Goal: Task Accomplishment & Management: Use online tool/utility

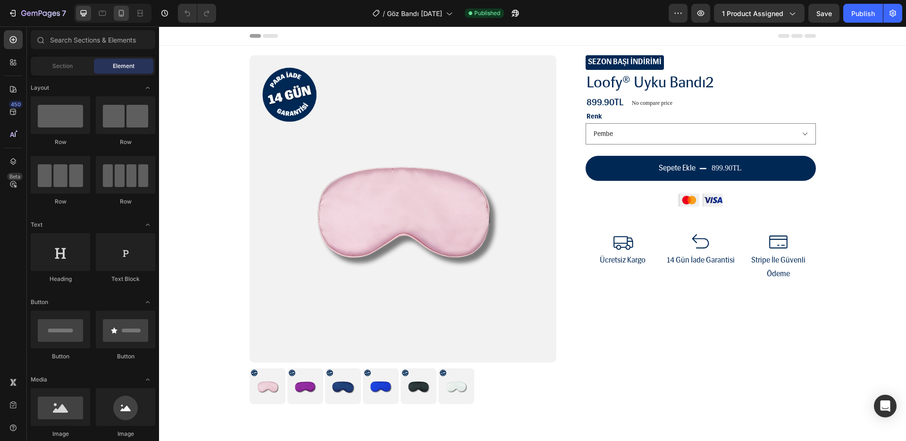
click at [122, 17] on icon at bounding box center [121, 12] width 9 height 9
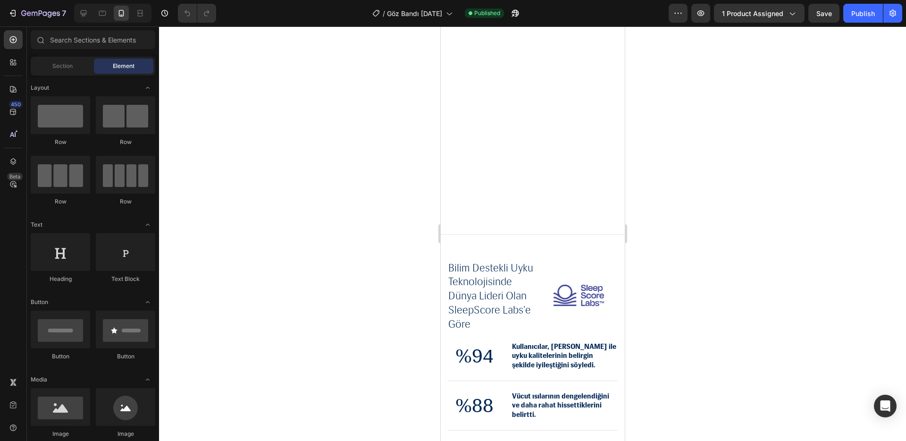
select select "Pembe"
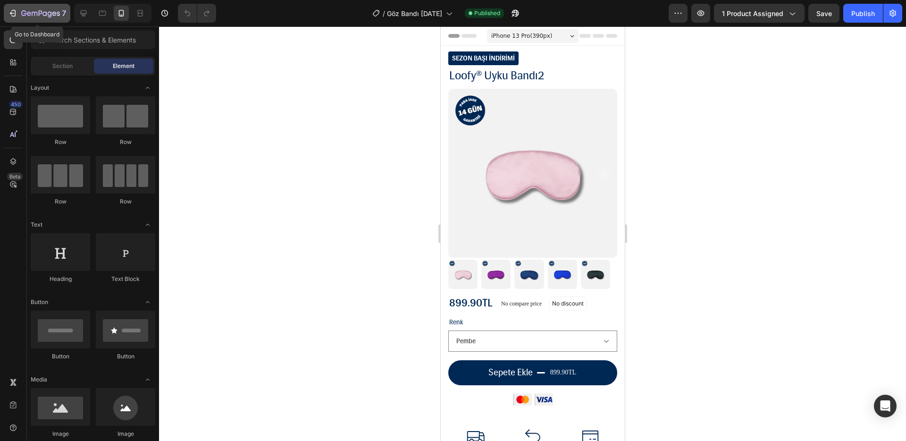
click at [25, 15] on icon "button" at bounding box center [23, 13] width 5 height 6
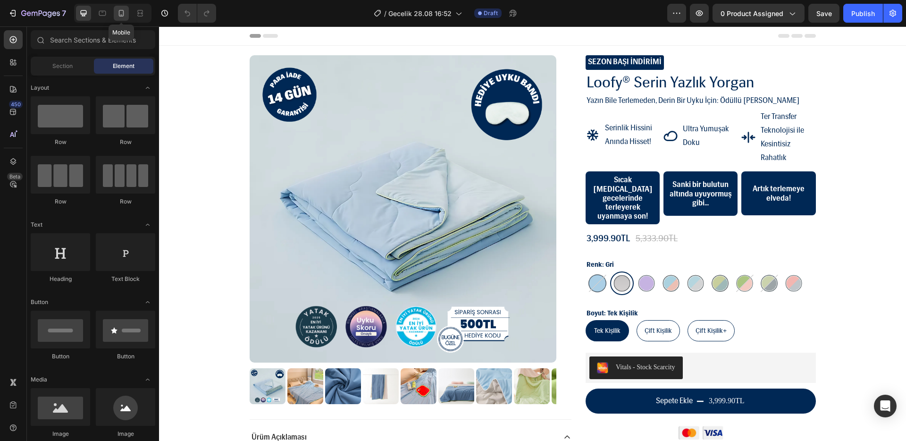
click at [119, 13] on icon at bounding box center [121, 12] width 9 height 9
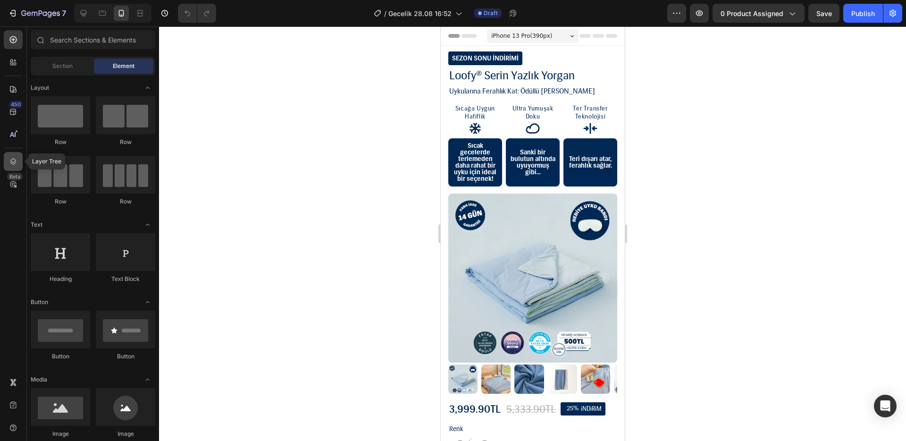
click at [16, 165] on icon at bounding box center [12, 161] width 9 height 9
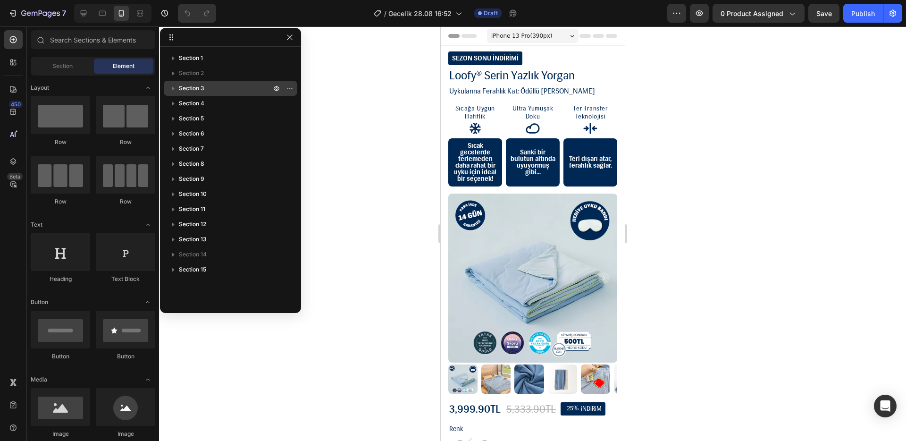
click at [214, 86] on p "Section 3" at bounding box center [226, 88] width 94 height 9
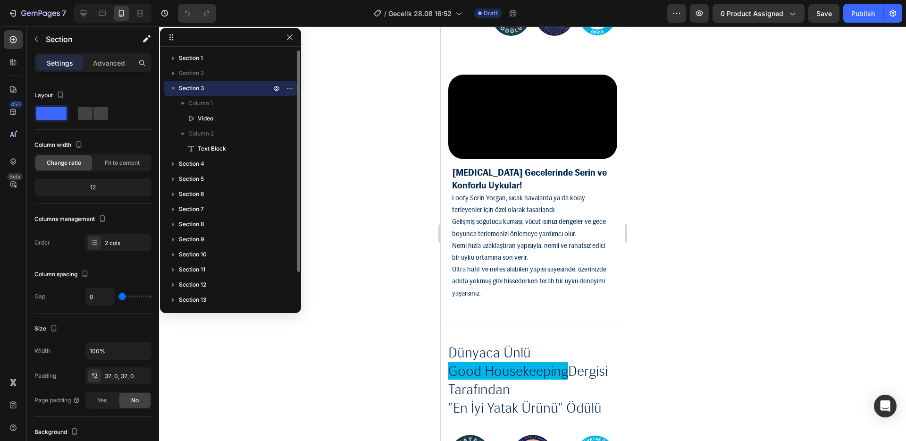
scroll to position [1102, 0]
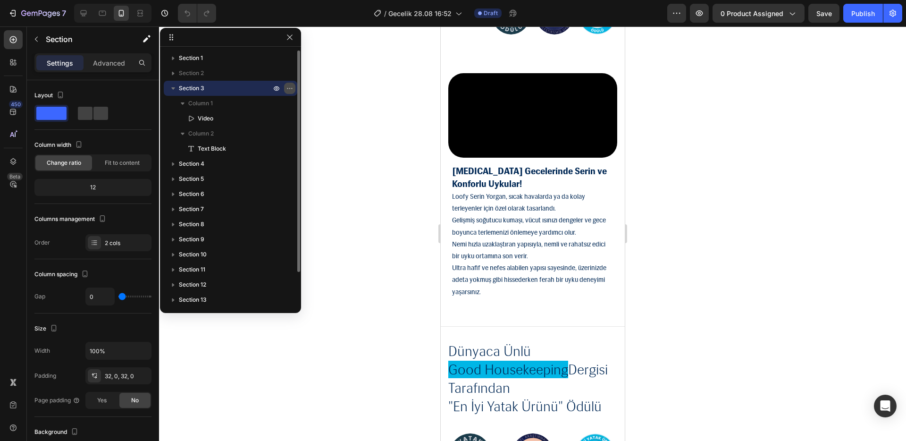
click at [294, 92] on button "button" at bounding box center [289, 88] width 11 height 11
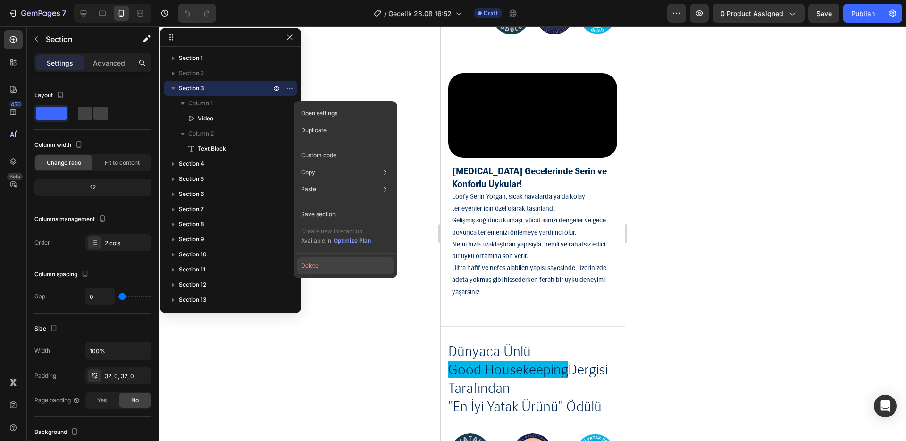
click at [327, 260] on button "Delete" at bounding box center [345, 265] width 96 height 17
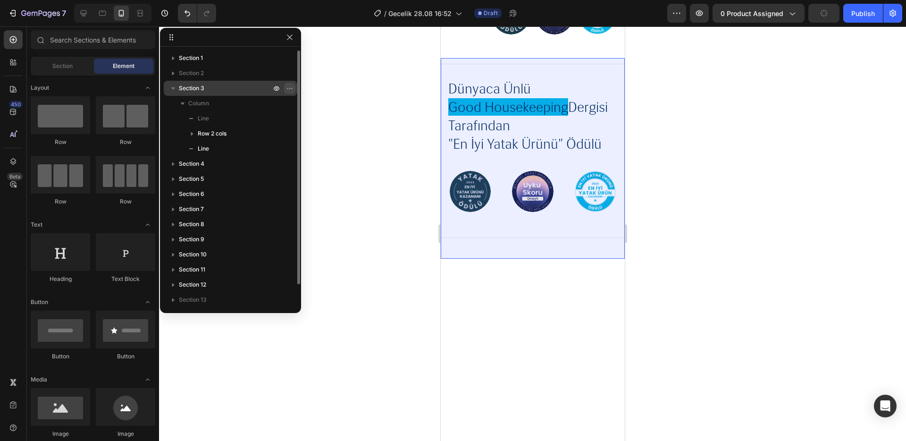
click at [288, 90] on icon "button" at bounding box center [290, 88] width 8 height 8
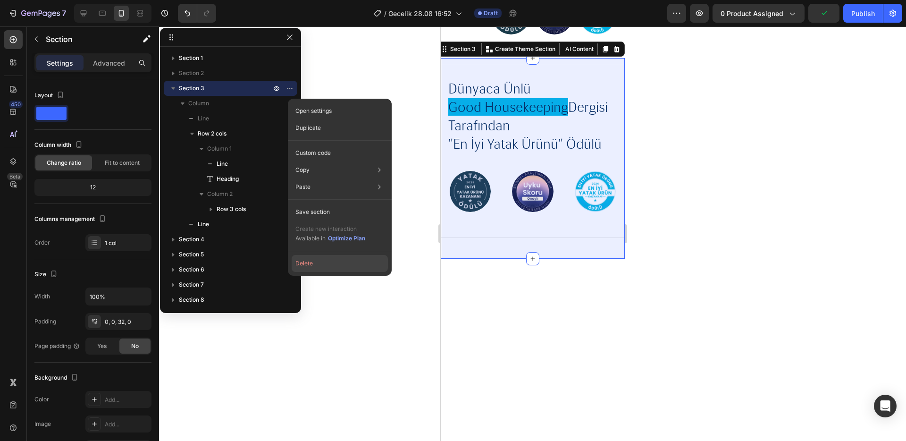
click at [312, 261] on button "Delete" at bounding box center [340, 263] width 96 height 17
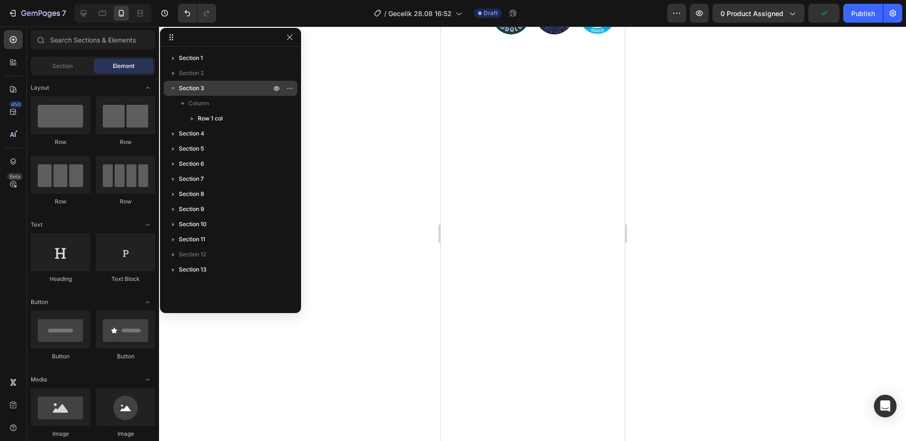
click at [290, 87] on icon "button" at bounding box center [290, 88] width 8 height 8
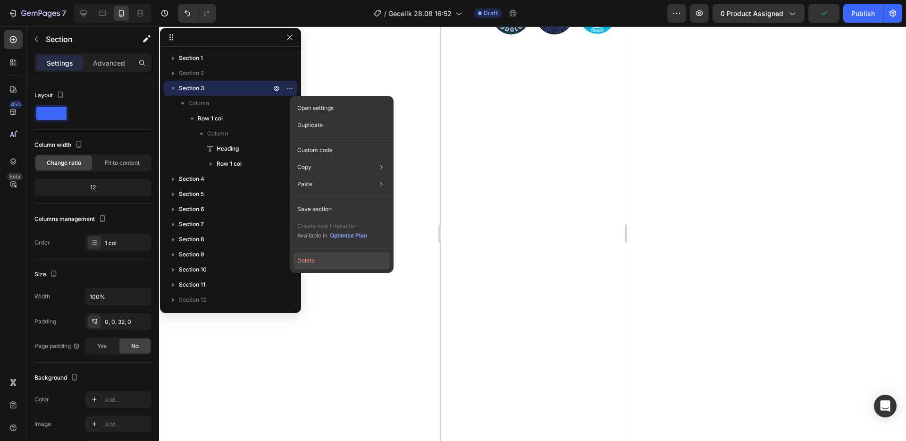
drag, startPoint x: 314, startPoint y: 256, endPoint x: 310, endPoint y: 198, distance: 57.7
click at [314, 255] on button "Delete" at bounding box center [342, 260] width 96 height 17
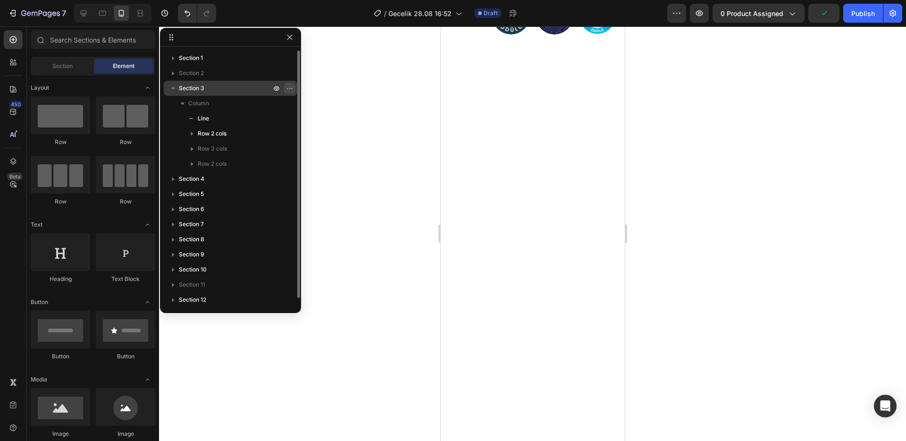
click at [288, 86] on icon "button" at bounding box center [290, 88] width 8 height 8
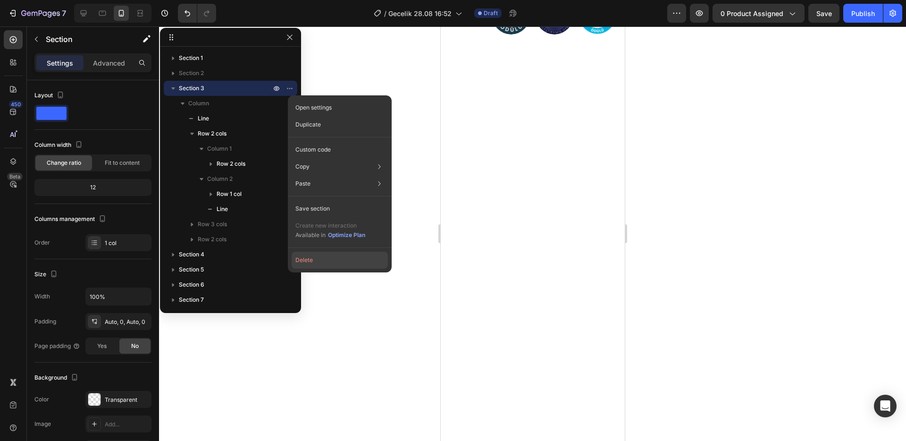
click at [308, 253] on button "Delete" at bounding box center [340, 260] width 96 height 17
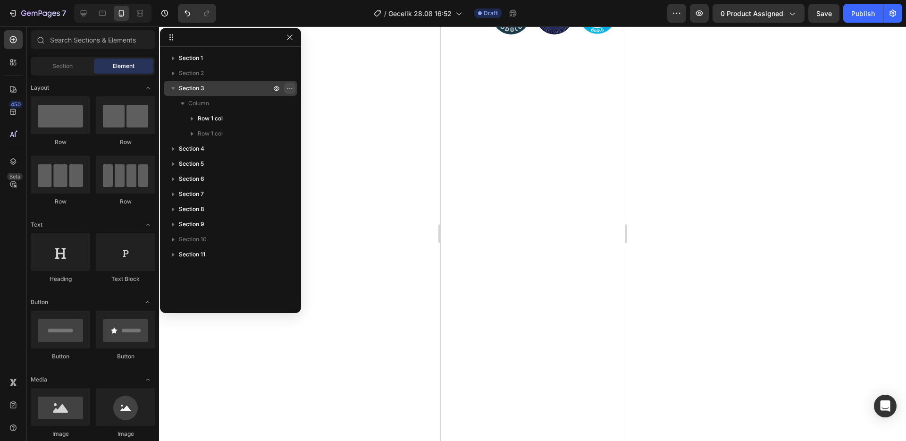
click at [289, 90] on icon "button" at bounding box center [290, 88] width 8 height 8
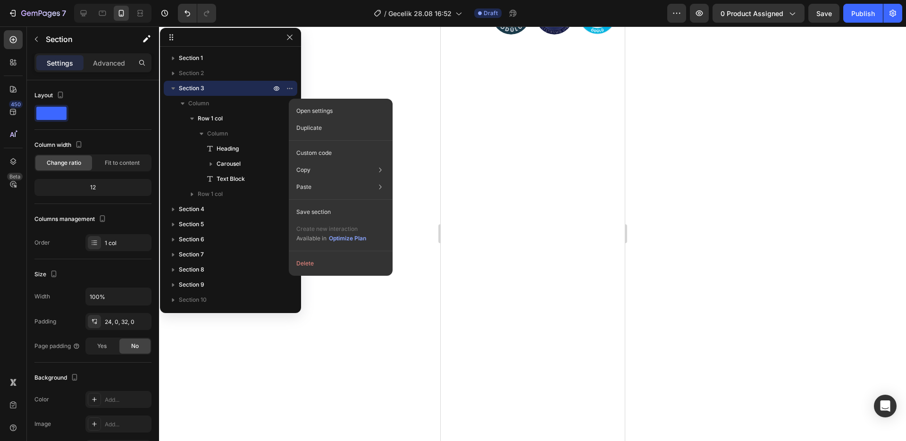
drag, startPoint x: 312, startPoint y: 259, endPoint x: 303, endPoint y: 111, distance: 147.5
click at [312, 259] on button "Delete" at bounding box center [341, 263] width 96 height 17
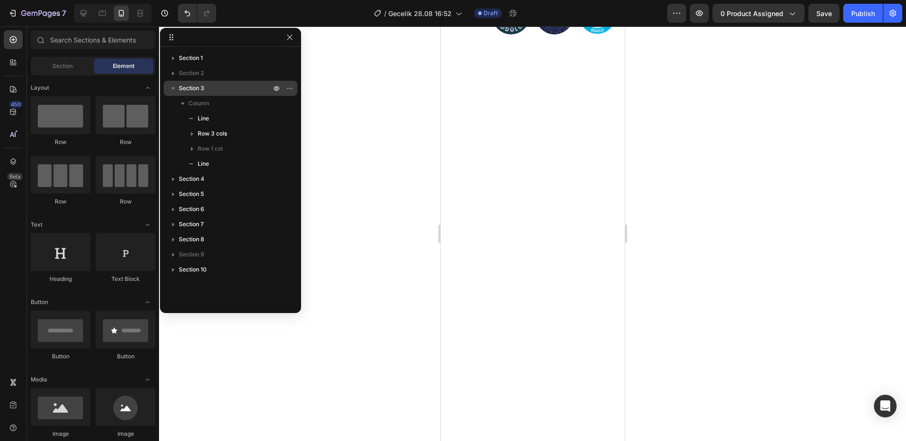
drag, startPoint x: 291, startPoint y: 87, endPoint x: 294, endPoint y: 93, distance: 6.6
click at [291, 87] on icon "button" at bounding box center [290, 88] width 8 height 8
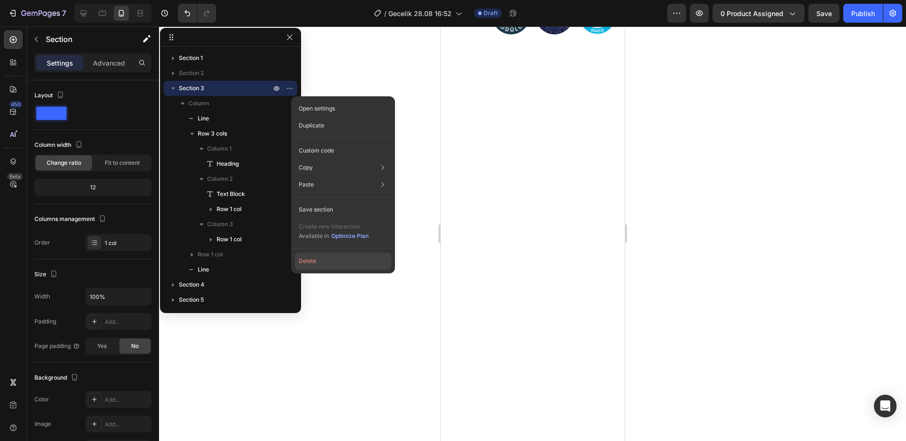
click at [328, 262] on button "Delete" at bounding box center [343, 261] width 96 height 17
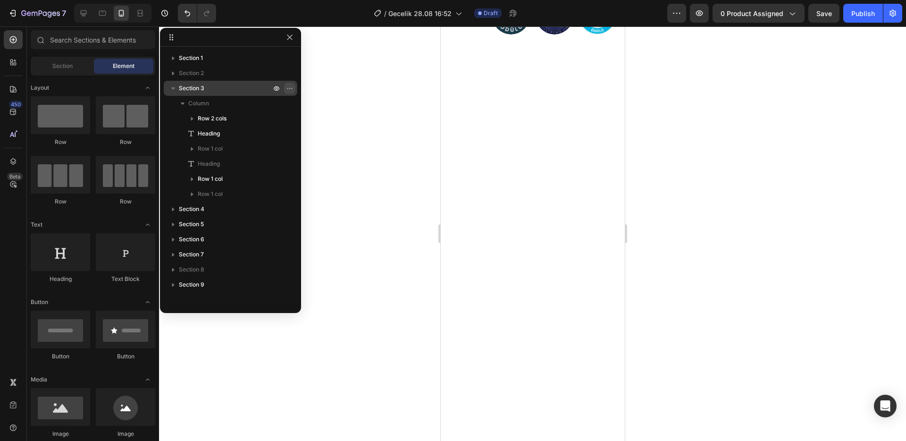
click at [287, 89] on icon "button" at bounding box center [290, 88] width 8 height 8
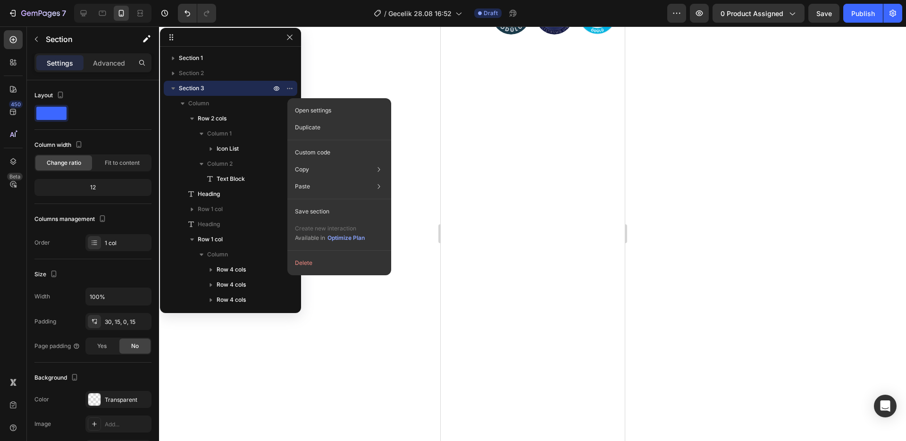
drag, startPoint x: 322, startPoint y: 258, endPoint x: 309, endPoint y: 207, distance: 52.8
click at [322, 258] on button "Delete" at bounding box center [339, 262] width 96 height 17
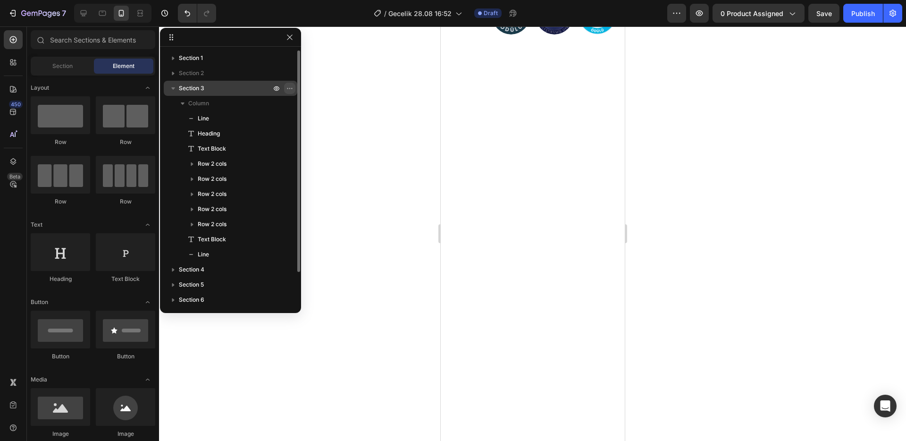
click at [289, 90] on icon "button" at bounding box center [290, 88] width 8 height 8
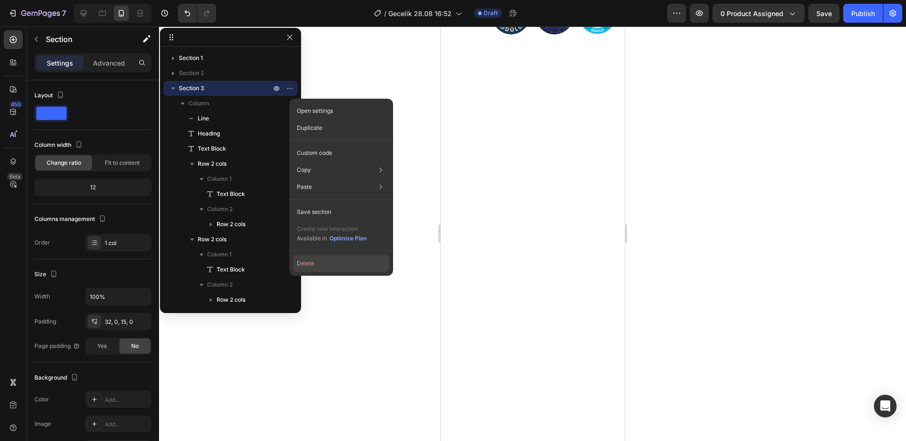
click at [328, 256] on button "Delete" at bounding box center [341, 263] width 96 height 17
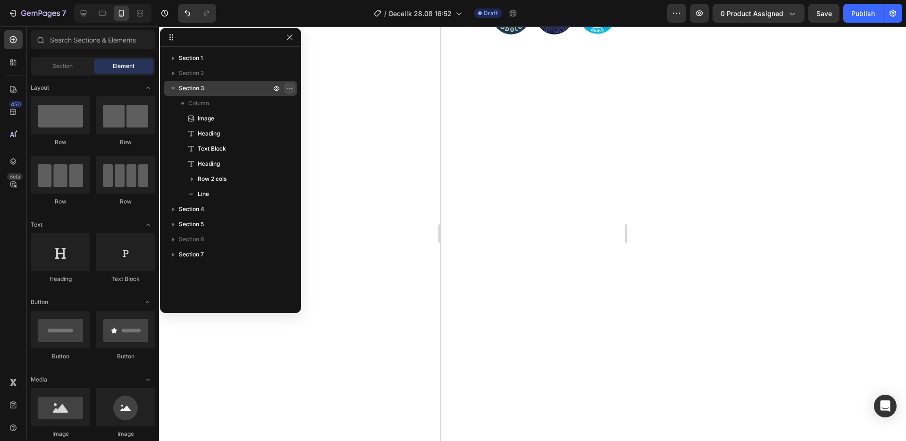
click at [291, 88] on icon "button" at bounding box center [291, 88] width 1 height 1
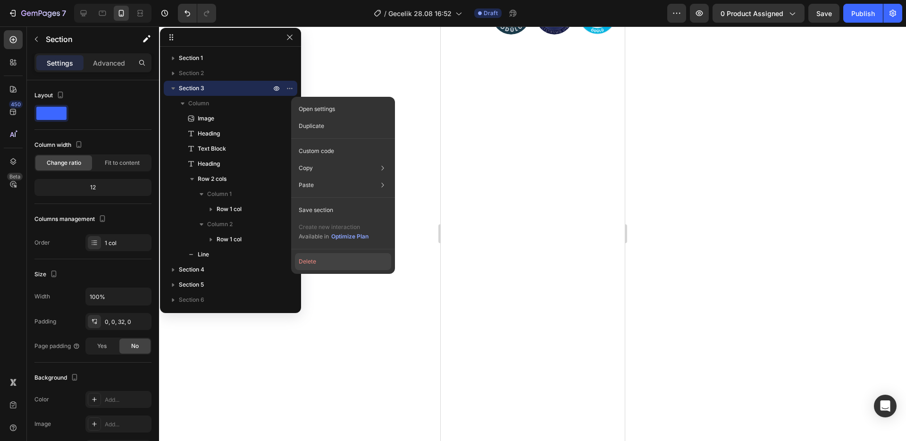
click at [321, 257] on button "Delete" at bounding box center [343, 261] width 96 height 17
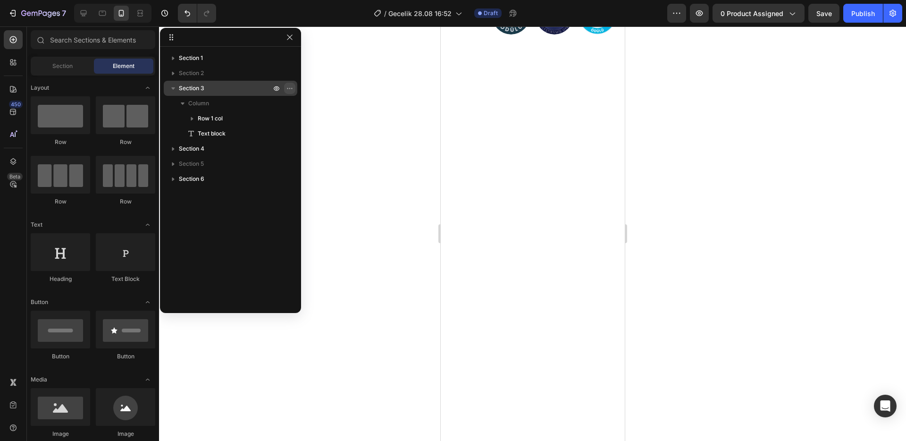
click at [290, 90] on icon "button" at bounding box center [290, 88] width 8 height 8
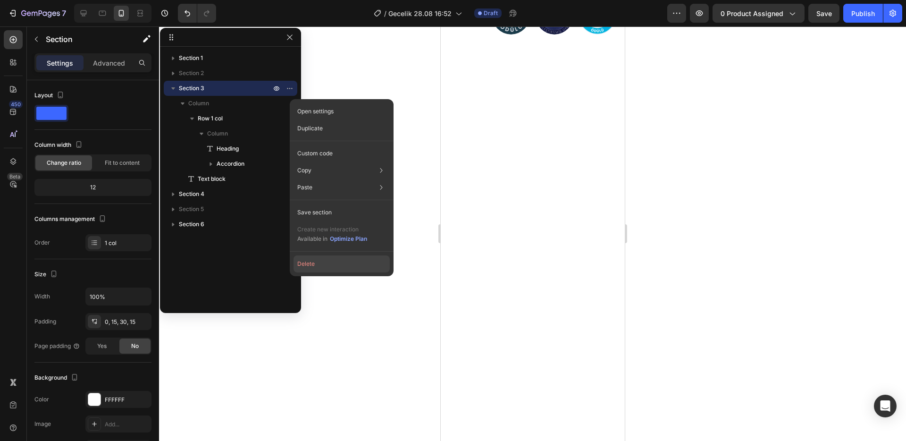
click at [326, 266] on button "Delete" at bounding box center [342, 263] width 96 height 17
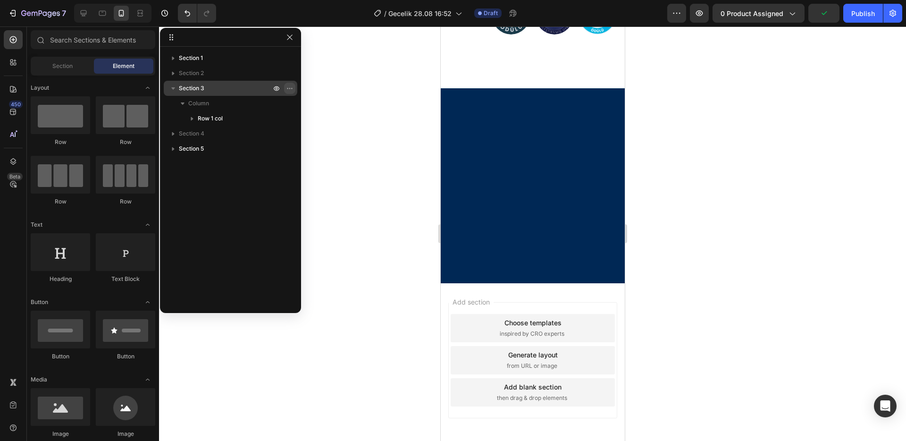
click at [288, 88] on icon "button" at bounding box center [290, 88] width 8 height 8
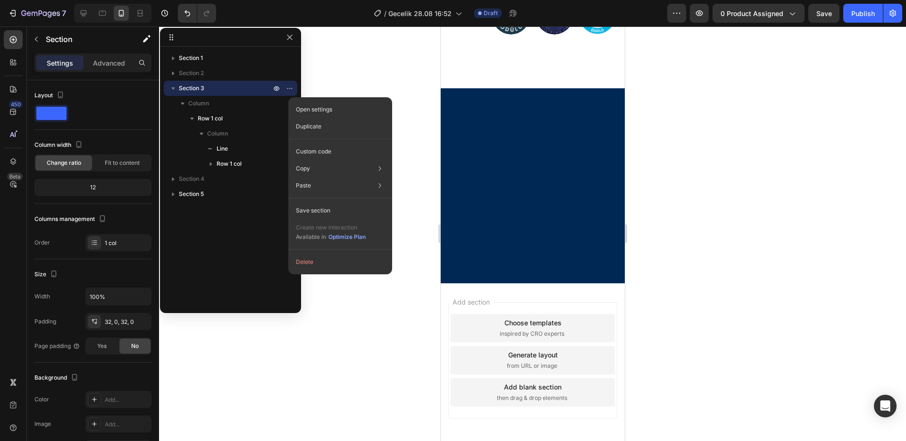
click at [321, 251] on div "Open settings Duplicate Custom code Copy Copy section Cmd + C Copy style Copy c…" at bounding box center [340, 185] width 104 height 177
click at [322, 257] on button "Delete" at bounding box center [340, 261] width 96 height 17
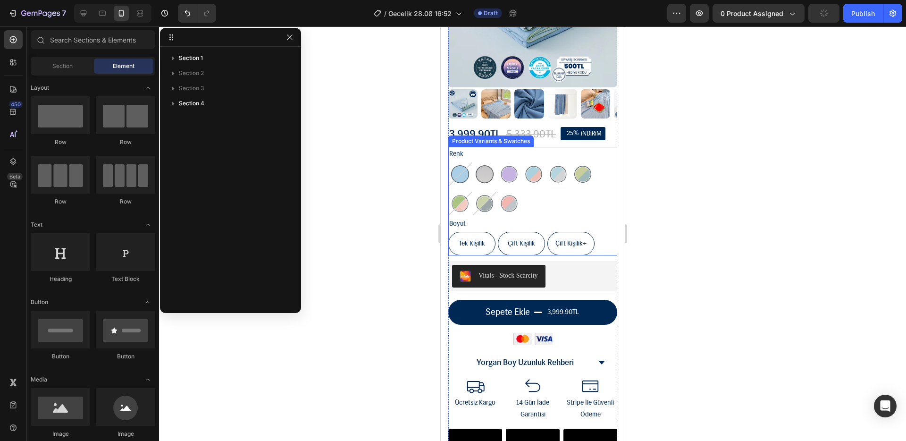
scroll to position [301, 0]
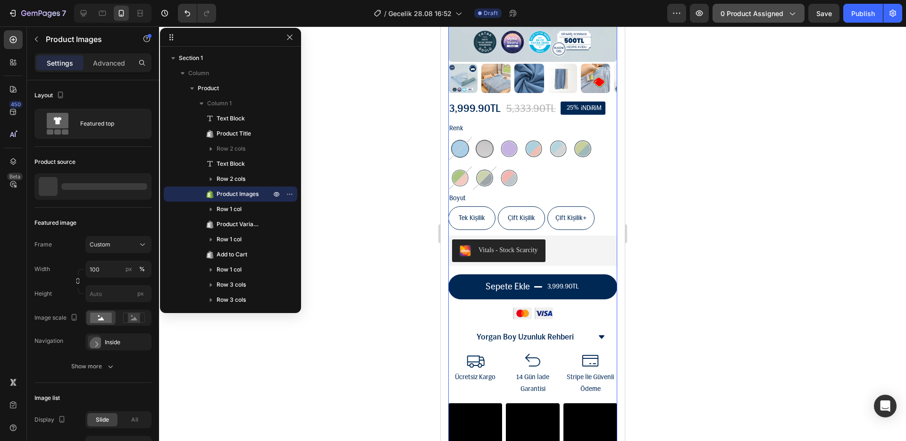
click at [783, 9] on span "0 product assigned" at bounding box center [752, 13] width 63 height 10
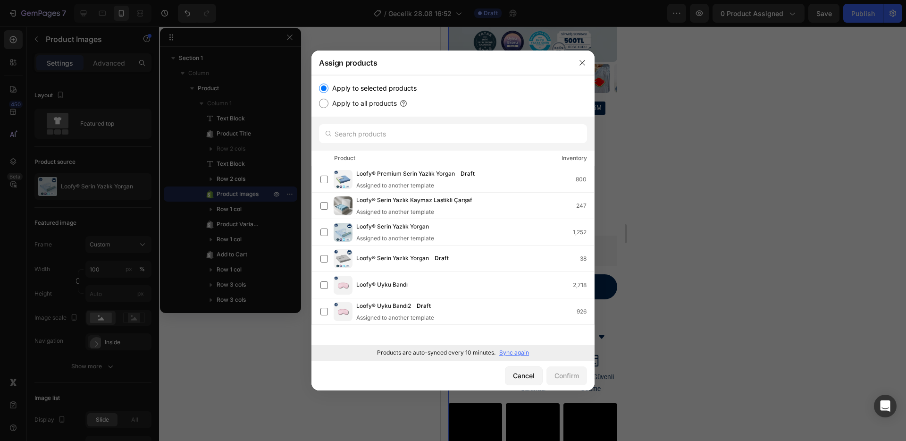
click at [518, 351] on p "Sync again" at bounding box center [514, 352] width 30 height 8
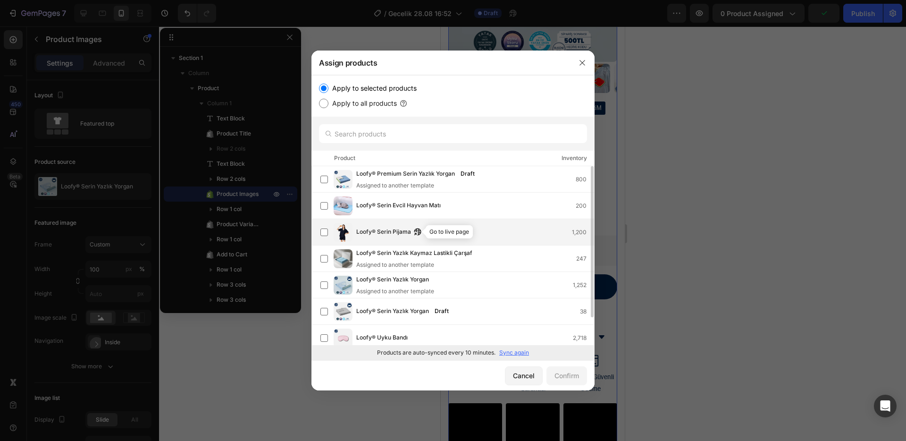
click at [417, 233] on icon "button" at bounding box center [415, 234] width 2 height 2
click at [388, 228] on span "Loofy® Serin Pijama" at bounding box center [383, 232] width 55 height 10
click at [576, 379] on div "Confirm" at bounding box center [567, 376] width 25 height 10
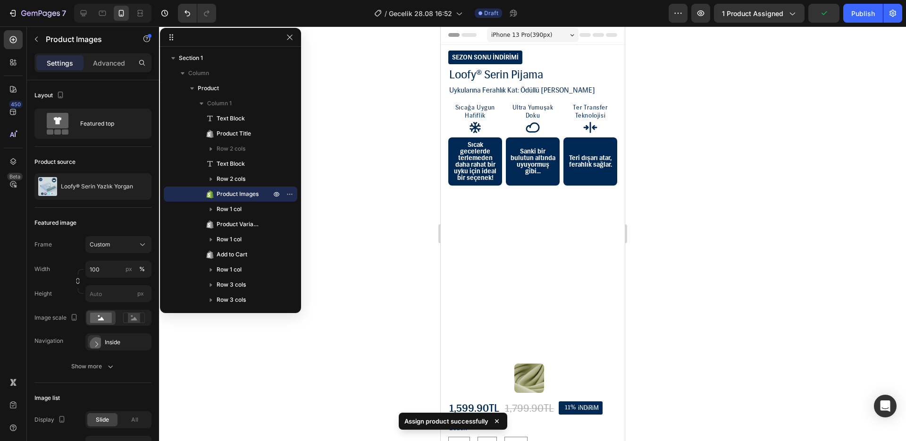
scroll to position [0, 0]
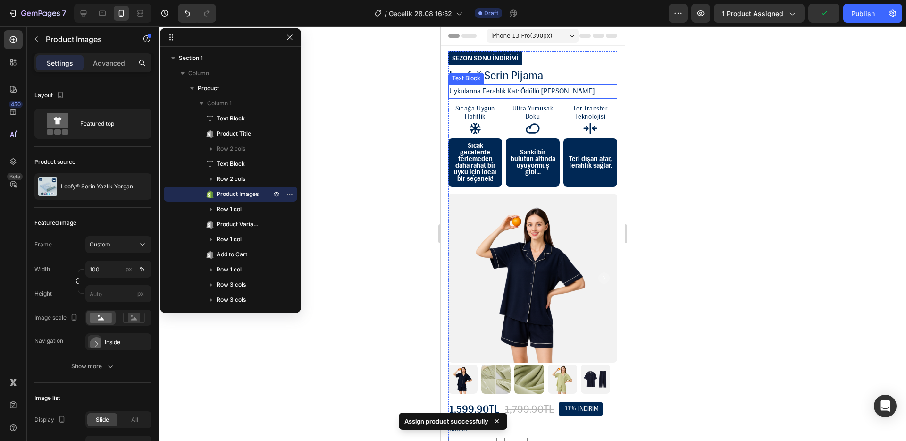
click at [497, 90] on p "Uykularına Ferahlık Kat: Ödüllü [PERSON_NAME]" at bounding box center [532, 91] width 167 height 13
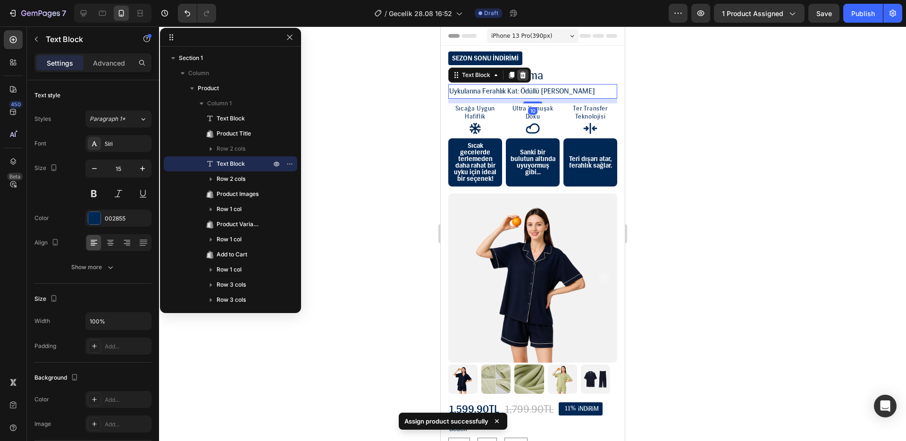
click at [524, 76] on icon at bounding box center [523, 75] width 6 height 7
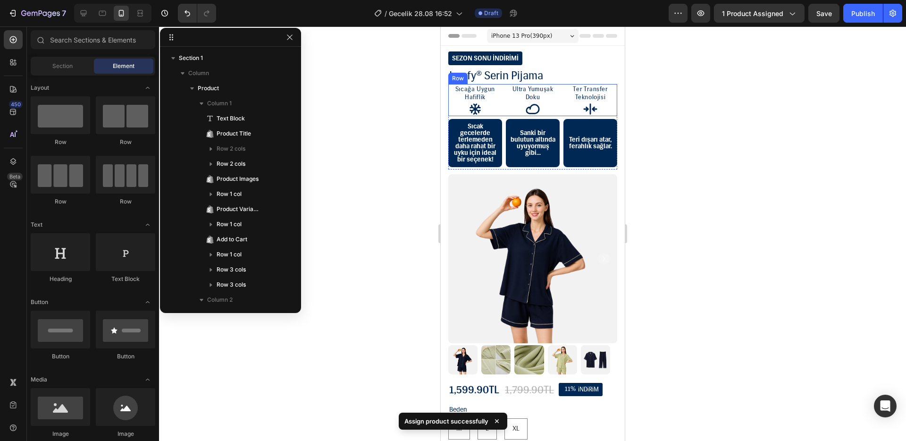
click at [501, 101] on div "Sıcağa Uygun Hafiflik Text Block Icon Row Ultra Yumuşak Doku Text Block Icon Ro…" at bounding box center [532, 100] width 169 height 32
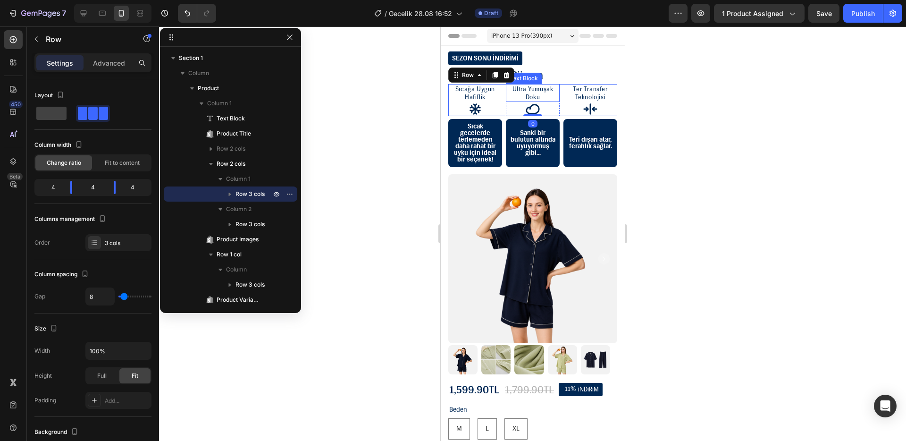
click at [509, 80] on div at bounding box center [505, 74] width 11 height 11
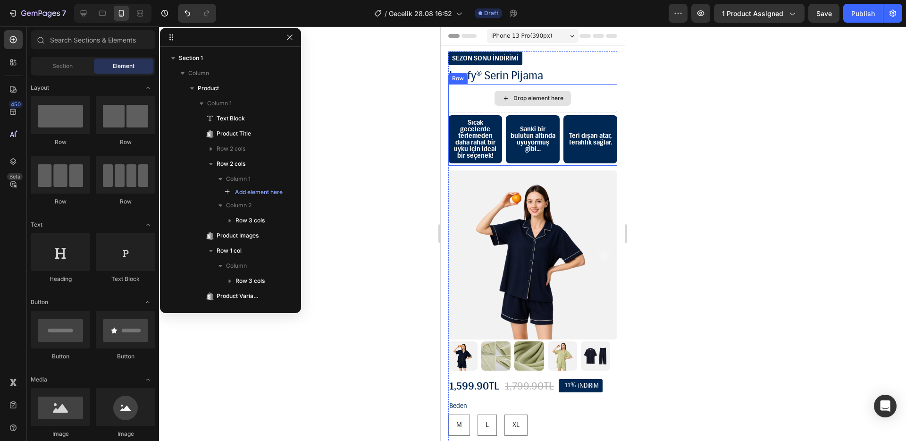
click at [502, 97] on icon at bounding box center [506, 98] width 8 height 8
click at [465, 98] on div "Drop element here" at bounding box center [532, 98] width 169 height 28
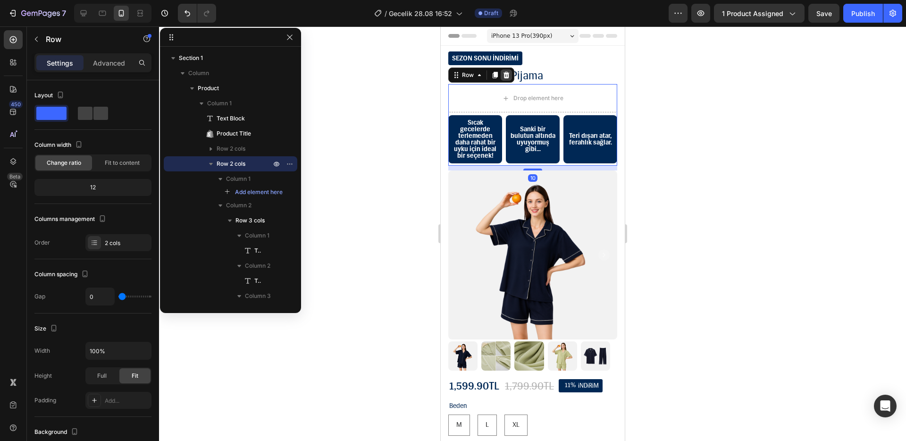
click at [506, 76] on icon at bounding box center [506, 75] width 8 height 8
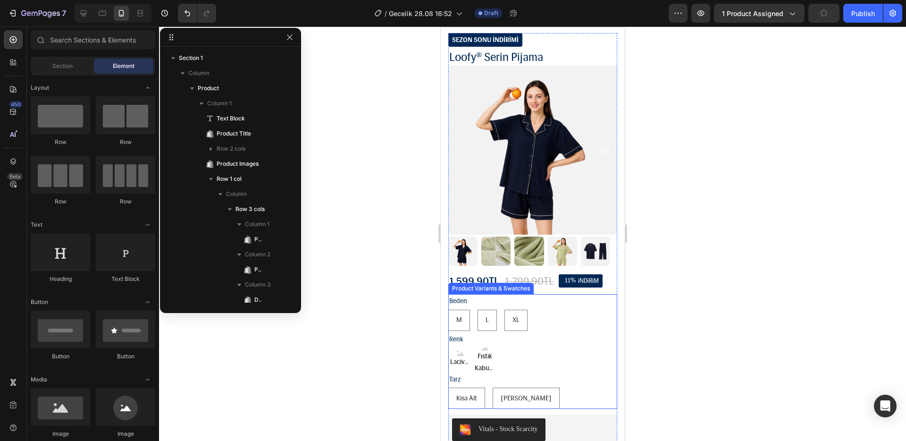
scroll to position [31, 0]
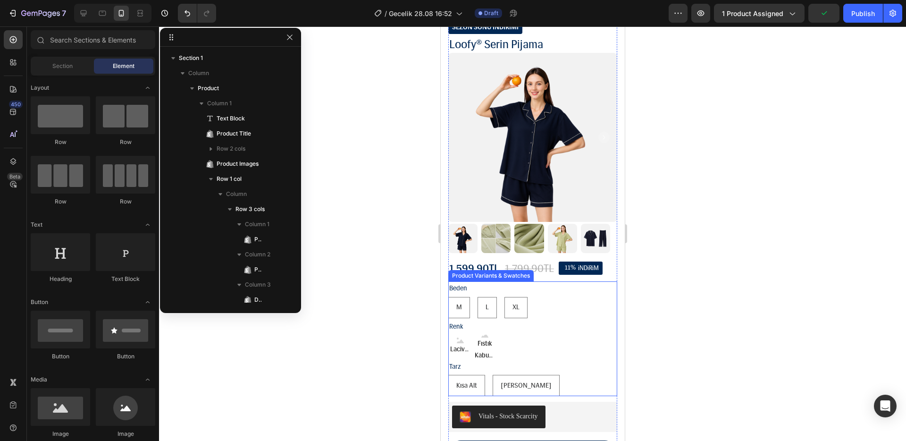
click at [548, 311] on div "Beden M M M L L L XL XL XL Renk Lacivert Lacivert Lacivert Fıstık Kabuğu Fıstık…" at bounding box center [532, 338] width 169 height 115
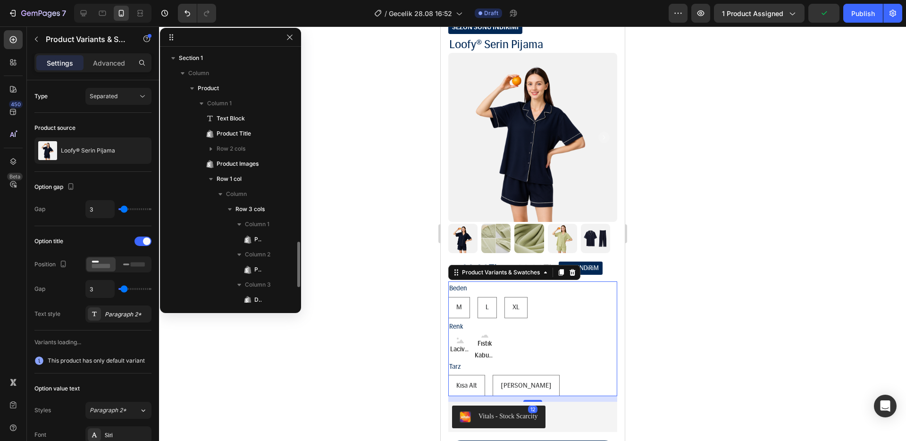
scroll to position [162, 0]
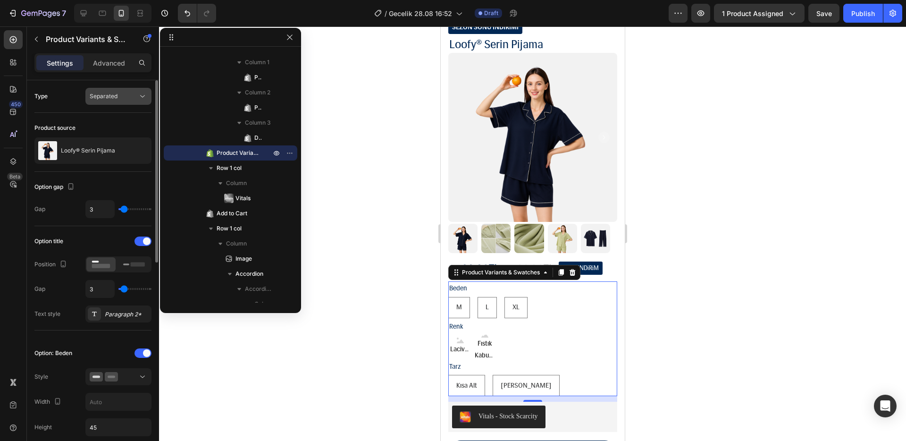
click at [127, 101] on button "Separated" at bounding box center [118, 96] width 66 height 17
click at [127, 100] on div "Separated" at bounding box center [114, 96] width 48 height 8
click at [113, 99] on span "Separated" at bounding box center [104, 96] width 28 height 7
click at [118, 100] on div "Separated" at bounding box center [114, 96] width 48 height 8
click at [101, 59] on p "Advanced" at bounding box center [109, 63] width 32 height 10
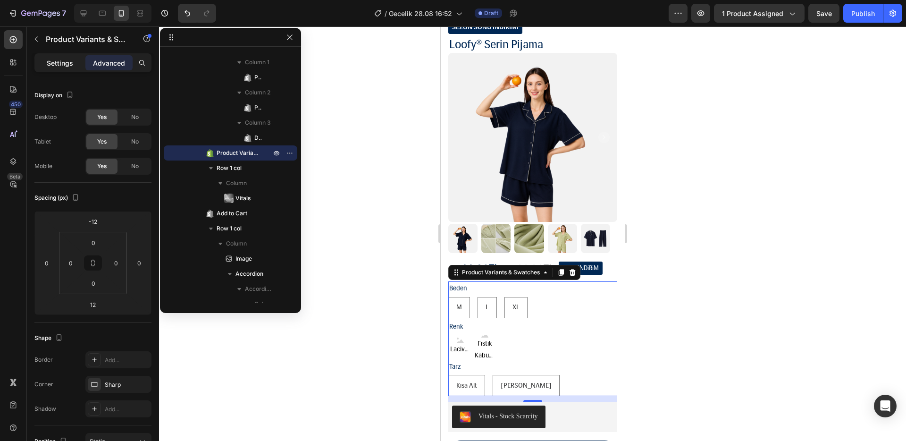
click at [60, 62] on p "Settings" at bounding box center [60, 63] width 26 height 10
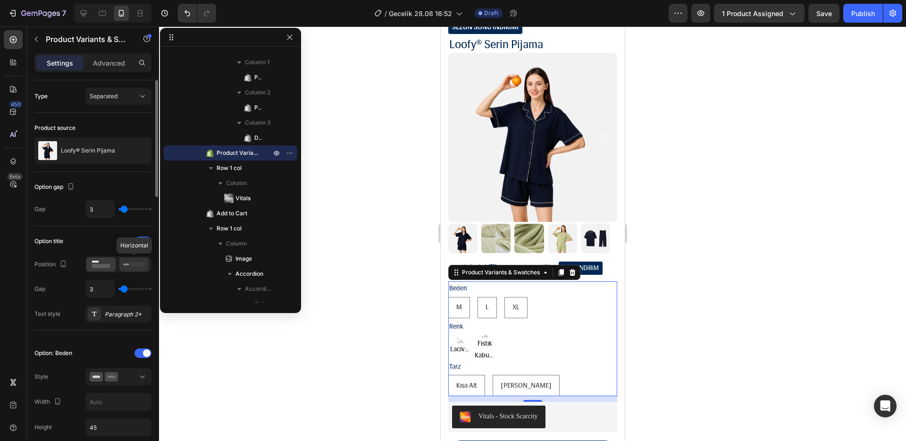
click at [129, 268] on icon at bounding box center [134, 264] width 22 height 10
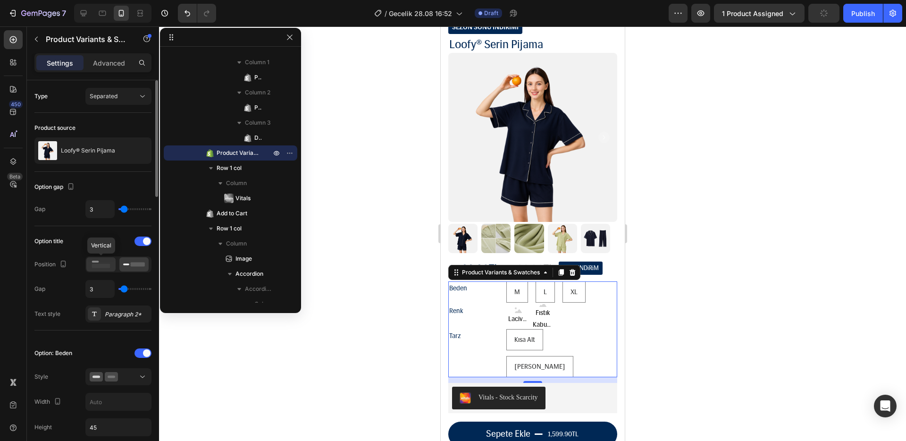
click at [109, 265] on rect at bounding box center [101, 266] width 18 height 4
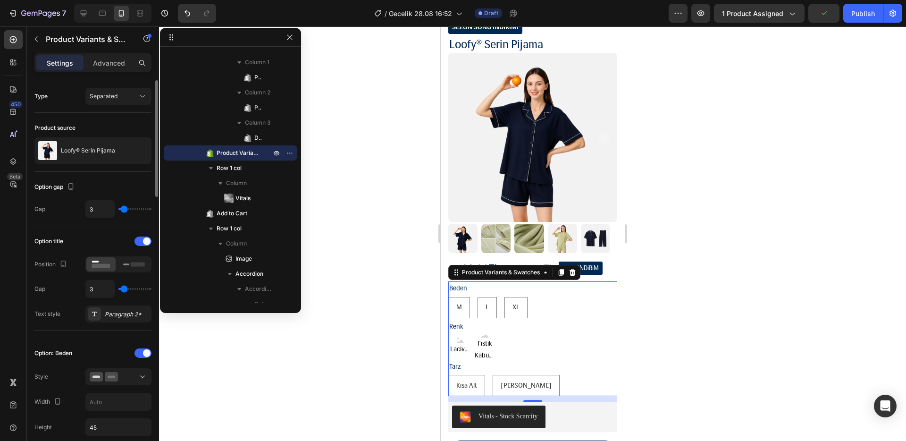
scroll to position [160, 0]
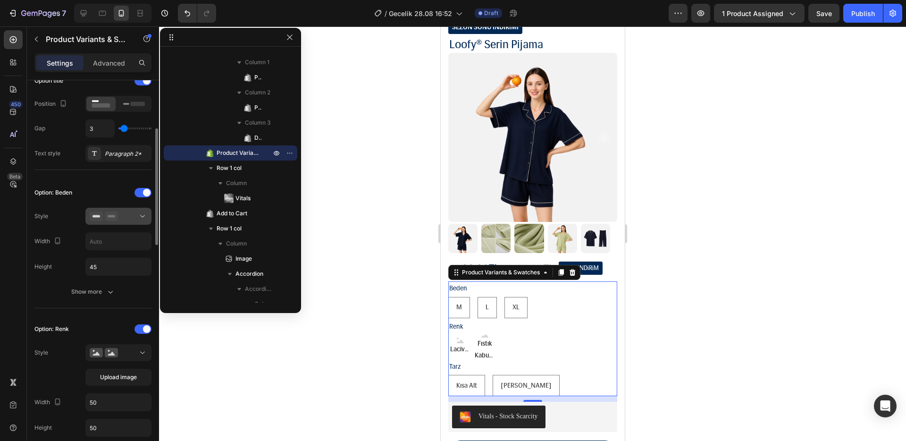
click at [114, 210] on button at bounding box center [118, 216] width 66 height 17
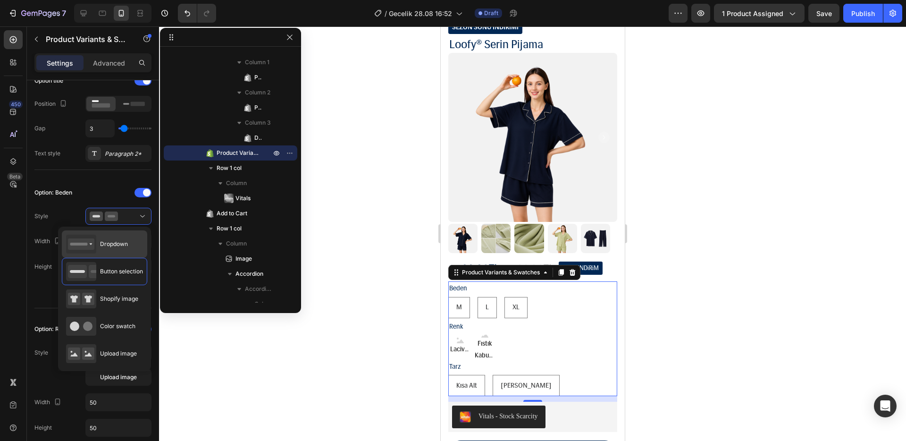
click at [115, 247] on span "Dropdown" at bounding box center [114, 244] width 28 height 8
type input "100%"
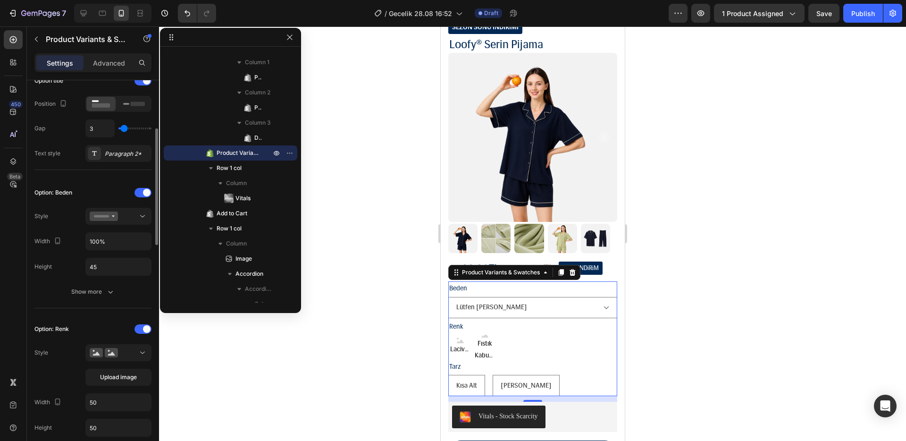
click at [126, 343] on div "Option: Renk Style Upload image Width 50 Height 50 Show more" at bounding box center [92, 391] width 117 height 140
click at [126, 351] on div at bounding box center [119, 352] width 58 height 9
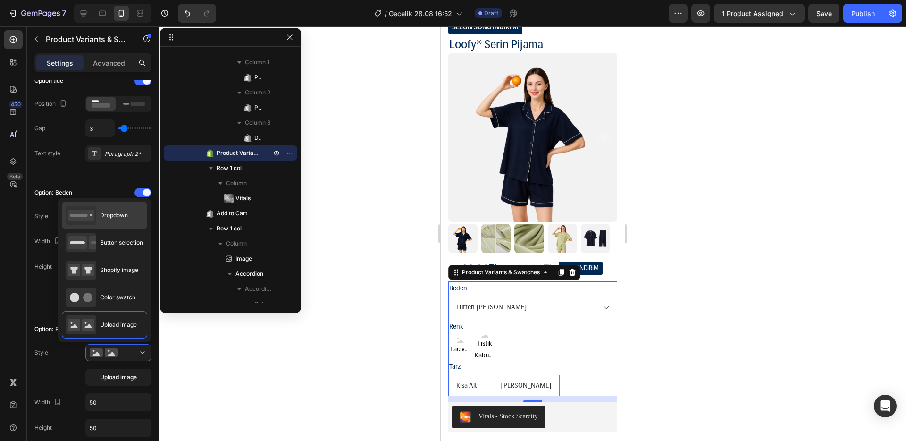
click at [112, 215] on span "Dropdown" at bounding box center [114, 215] width 28 height 8
type input "100%"
type input "45"
select select "M"
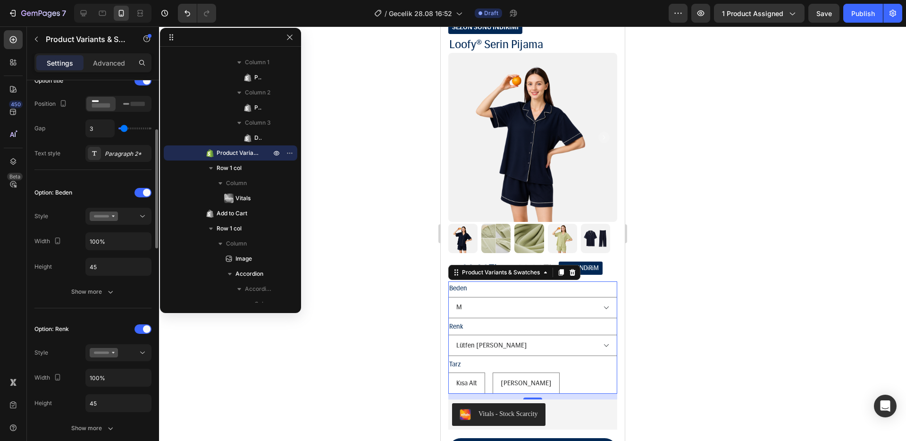
scroll to position [225, 0]
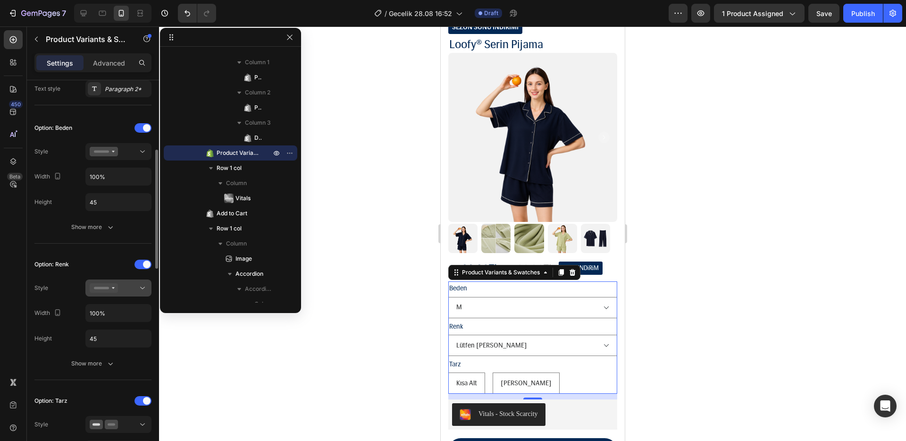
click at [113, 288] on icon at bounding box center [113, 288] width 2 height 2
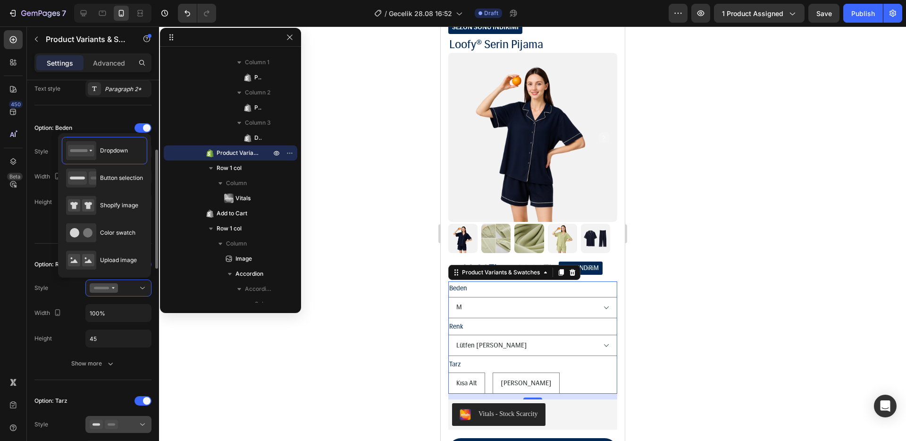
click at [118, 424] on icon at bounding box center [111, 424] width 13 height 9
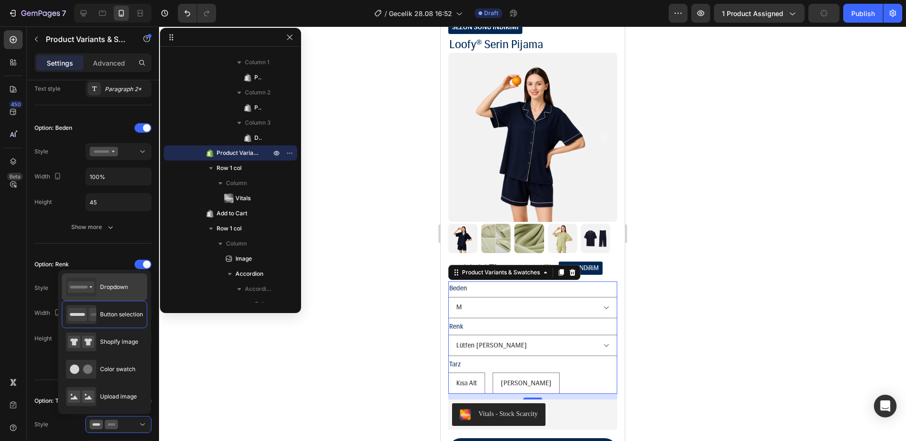
click at [114, 289] on span "Dropdown" at bounding box center [114, 287] width 28 height 8
type input "100%"
select select "Lacivert"
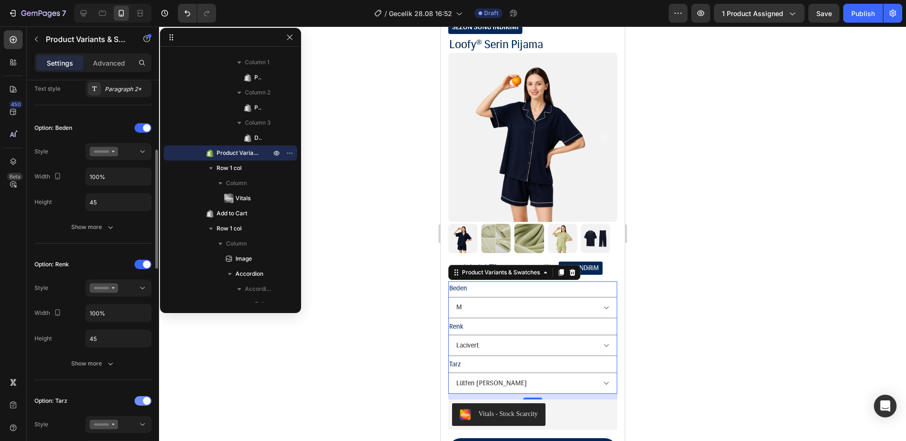
click at [146, 401] on span at bounding box center [147, 401] width 8 height 8
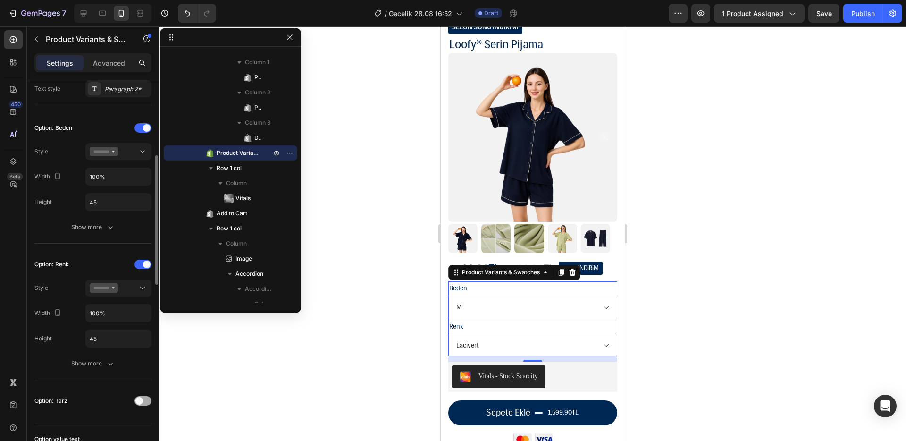
click at [146, 401] on div at bounding box center [143, 400] width 17 height 9
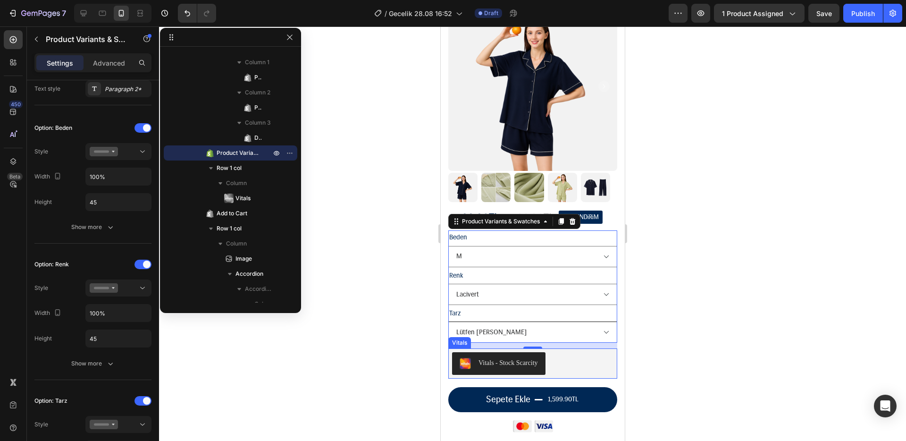
scroll to position [86, 0]
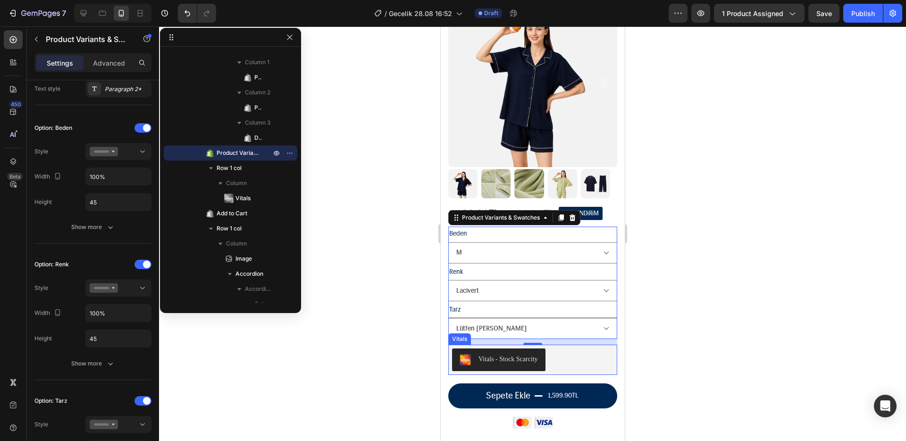
click at [504, 326] on select "Lütfen Renk Seçiniz Kısa Alt Uzun Alt" at bounding box center [532, 328] width 169 height 21
click at [369, 295] on div at bounding box center [532, 233] width 747 height 414
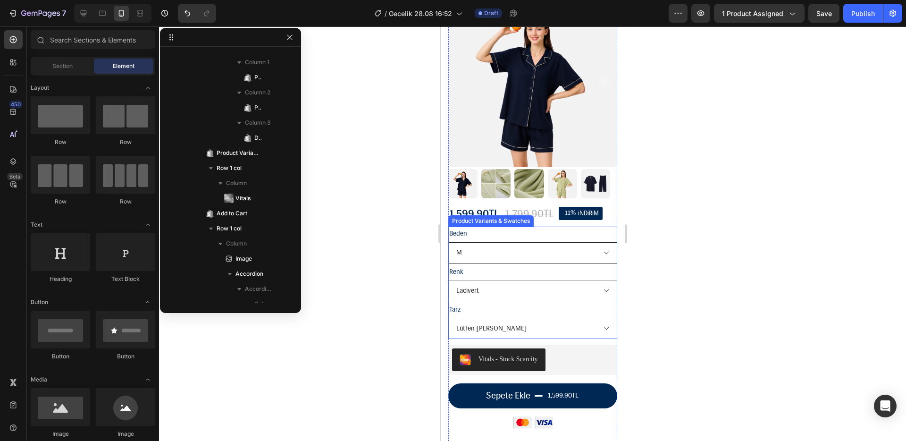
click at [490, 247] on select "Lütfen Renk Seçiniz M L XL" at bounding box center [532, 252] width 169 height 21
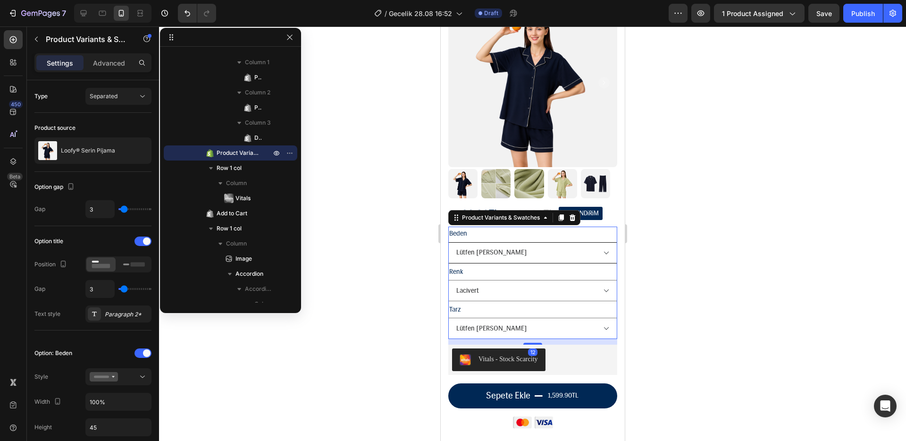
click at [448, 242] on select "Lütfen Renk Seçiniz M L XL" at bounding box center [532, 252] width 169 height 21
select select "blank"
select select "Kısa Alt"
click at [504, 289] on select "Lütfen Renk Seçiniz Lacivert Fıstık Kabuğu" at bounding box center [532, 290] width 169 height 21
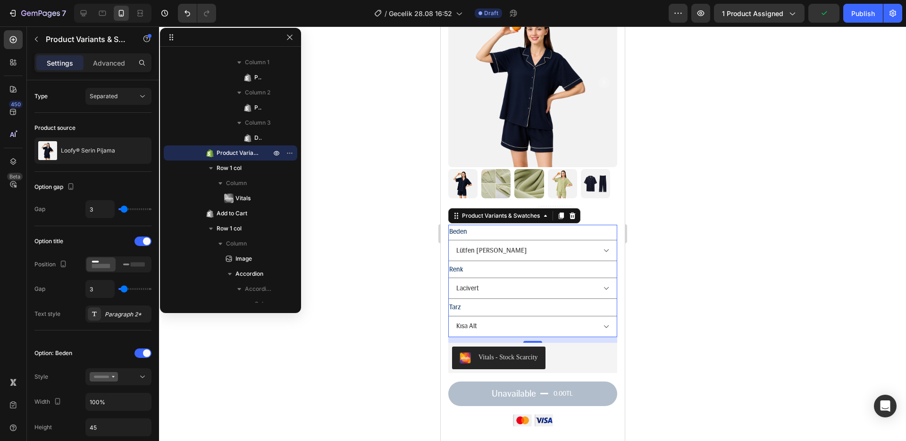
click at [362, 327] on div at bounding box center [532, 233] width 747 height 414
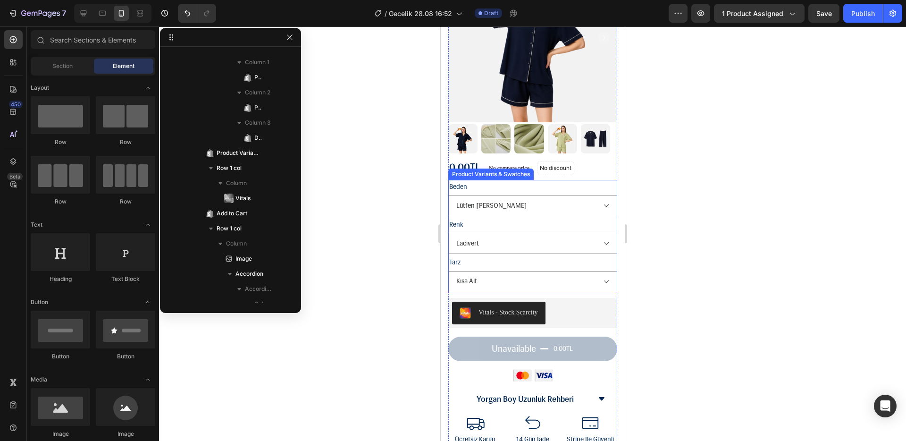
scroll to position [132, 0]
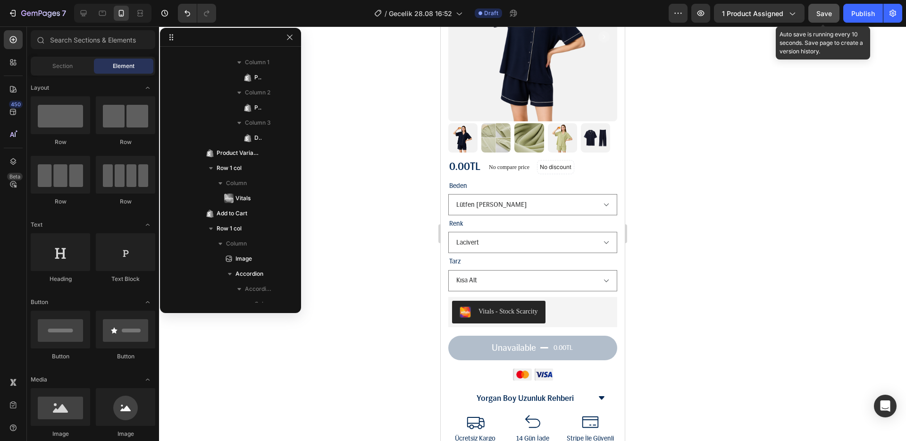
click at [827, 14] on span "Save" at bounding box center [825, 13] width 16 height 8
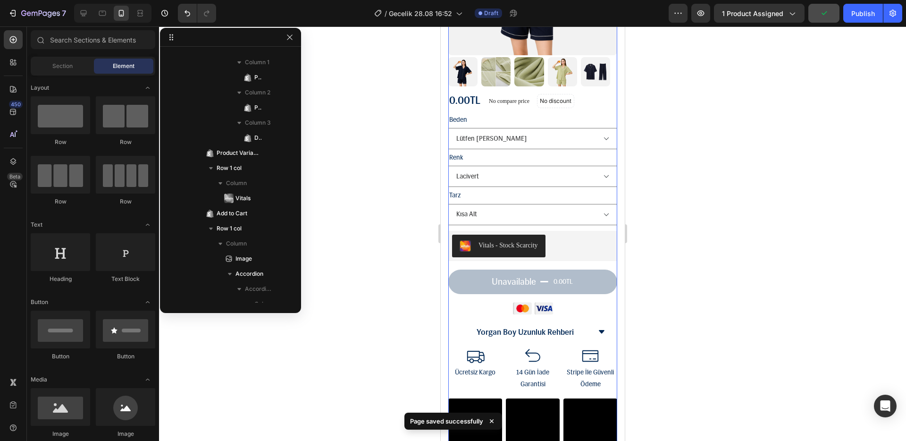
scroll to position [316, 0]
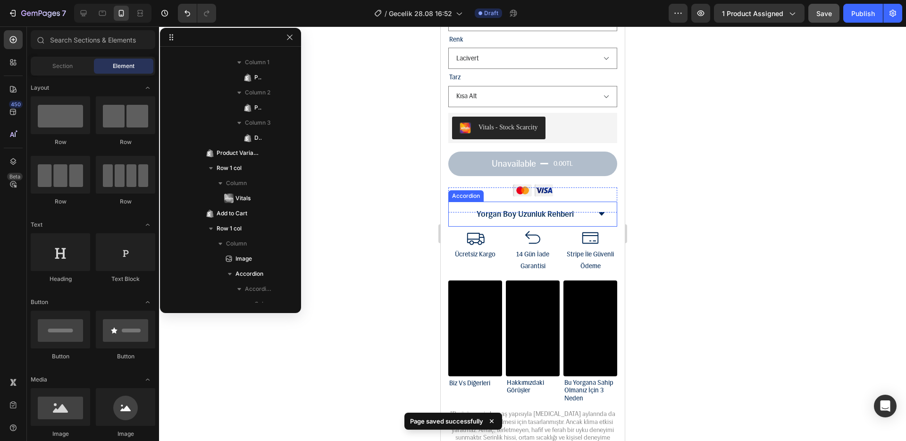
click at [584, 210] on div "Yorgan Boy Uzunluk Rehberi" at bounding box center [532, 214] width 168 height 25
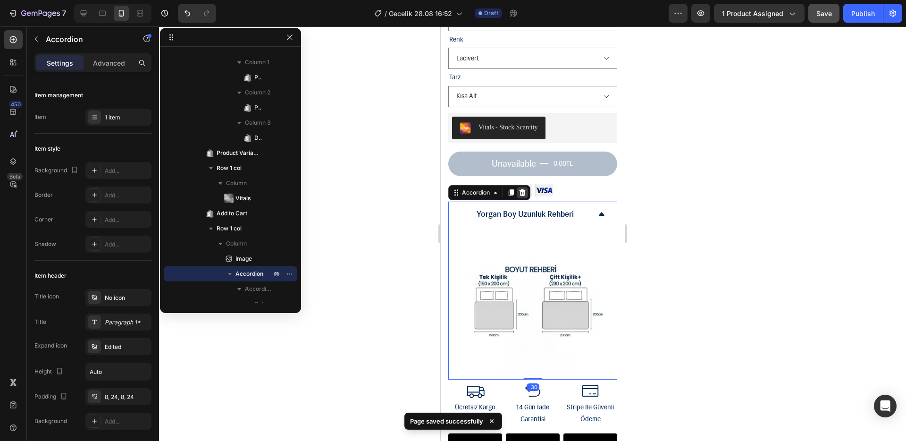
click at [521, 189] on icon at bounding box center [522, 192] width 6 height 7
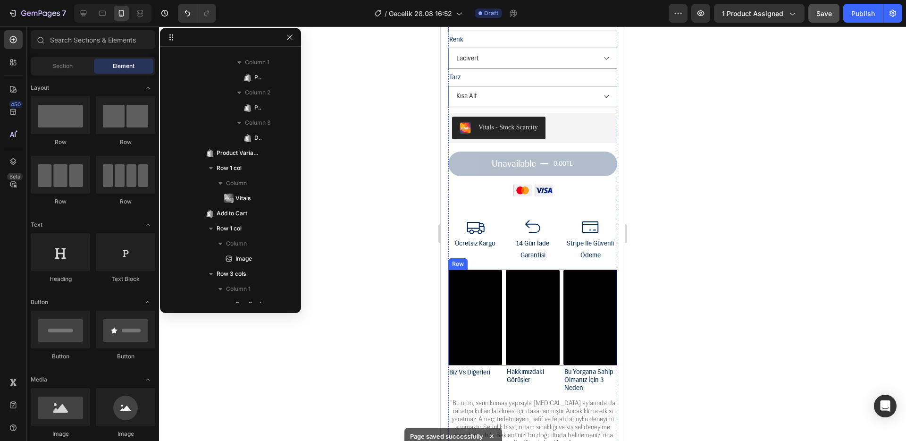
click at [556, 308] on div "Video Video Video Row" at bounding box center [532, 318] width 169 height 96
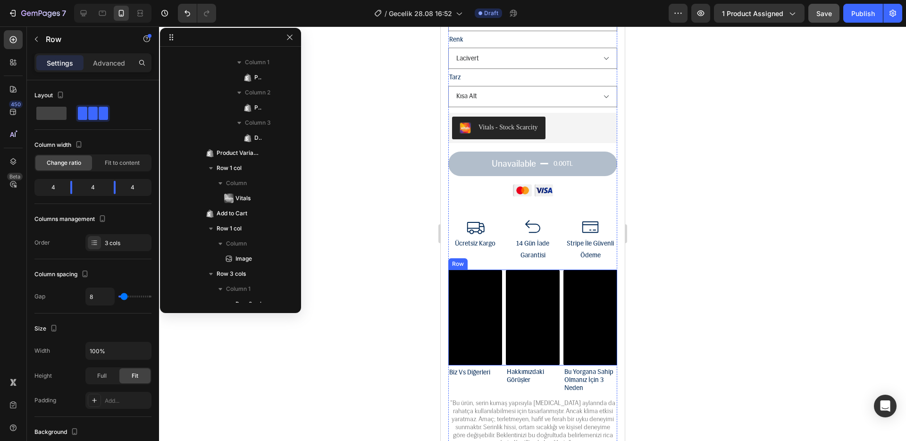
scroll to position [570, 0]
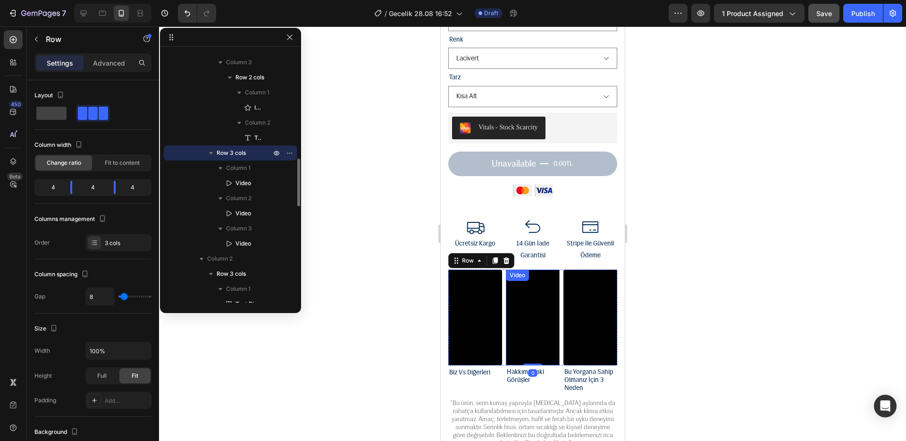
click at [515, 257] on div "SEZON SONU İNDİRİMİ Text Block Loofy® Serin Pijama Product Title Icon Icon Icon…" at bounding box center [532, 51] width 169 height 630
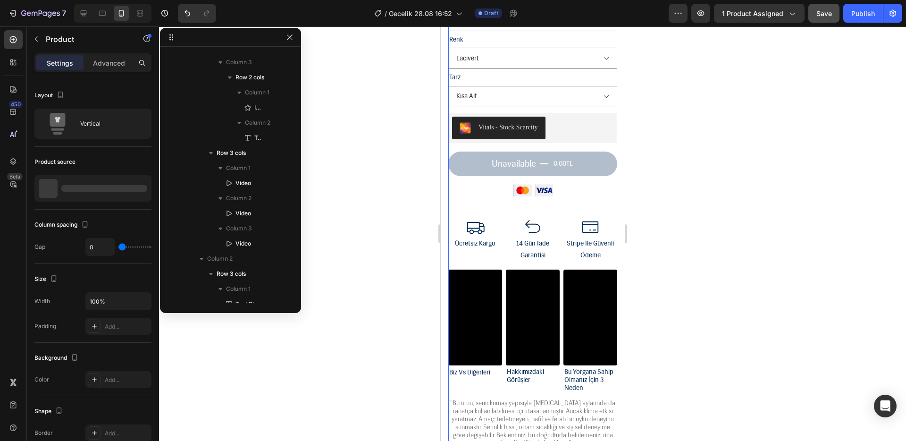
scroll to position [0, 0]
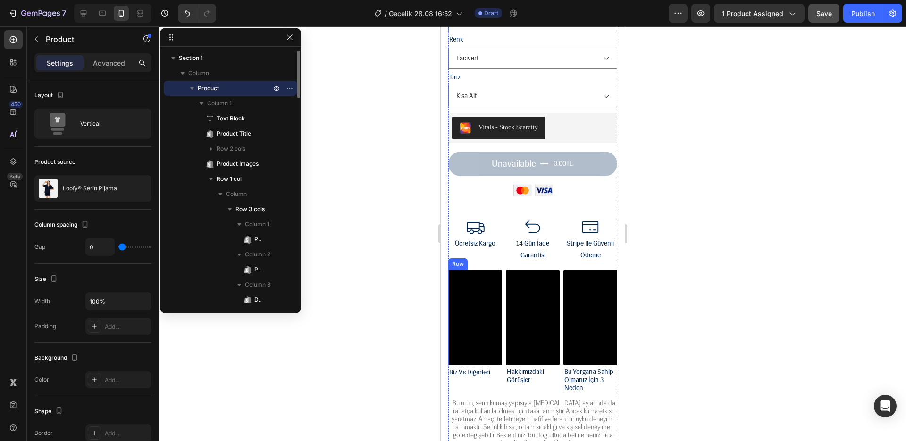
click at [556, 270] on div "Video Video Video Row" at bounding box center [532, 318] width 169 height 96
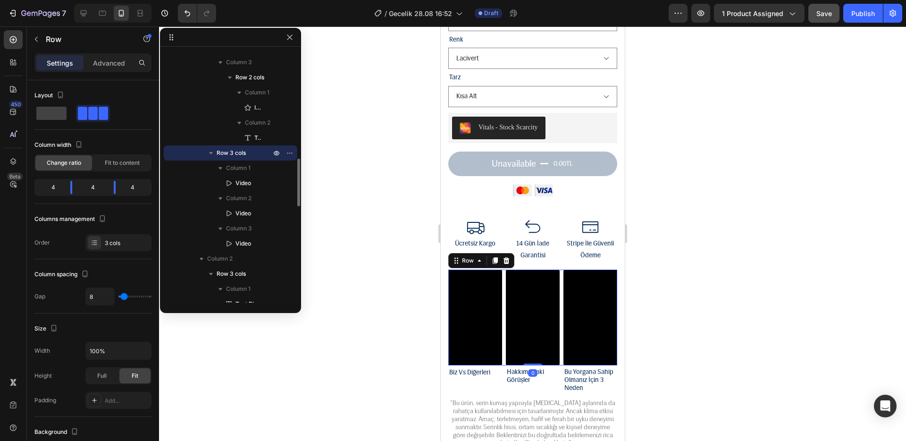
drag, startPoint x: 509, startPoint y: 258, endPoint x: 544, endPoint y: 268, distance: 35.9
click at [509, 258] on div at bounding box center [505, 260] width 11 height 11
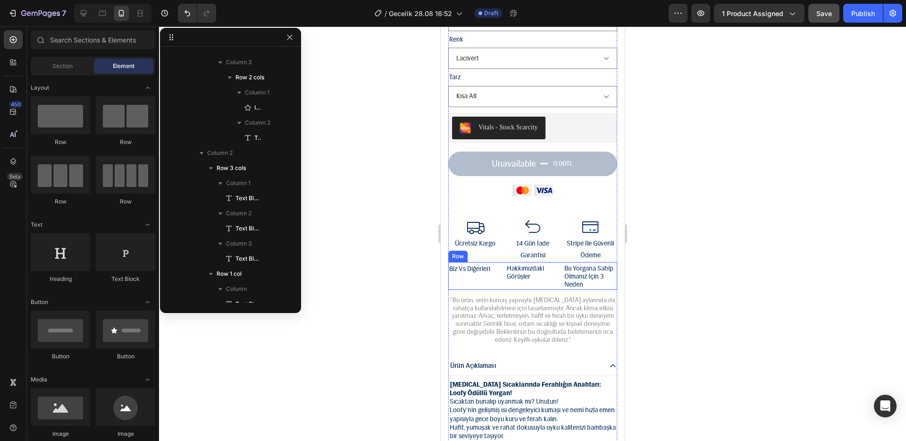
click at [551, 278] on div "Hakkımızdaki Görüşler Text Block" at bounding box center [532, 275] width 54 height 27
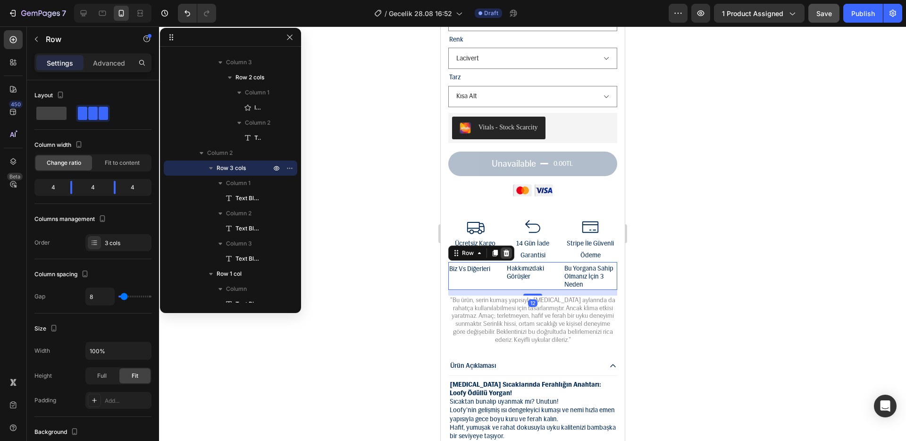
click at [506, 250] on icon at bounding box center [506, 253] width 6 height 7
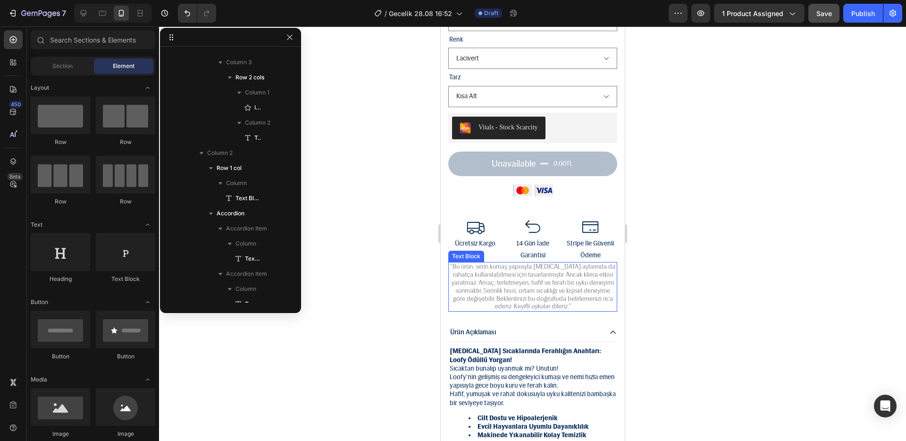
click at [514, 278] on p ""Bu ürün, serin kumaş yapısıyla [MEDICAL_DATA] aylarında da rahatça kullanılabi…" at bounding box center [532, 287] width 167 height 48
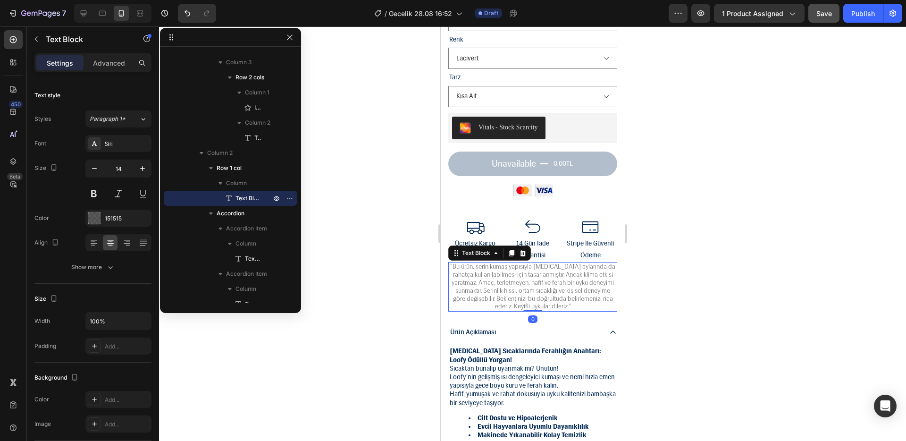
click at [525, 249] on icon at bounding box center [523, 253] width 8 height 8
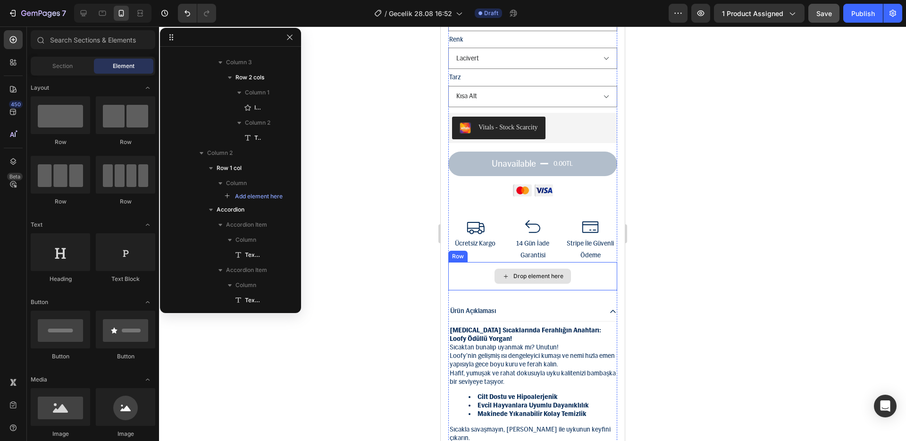
click at [529, 274] on div "Drop element here" at bounding box center [532, 276] width 76 height 15
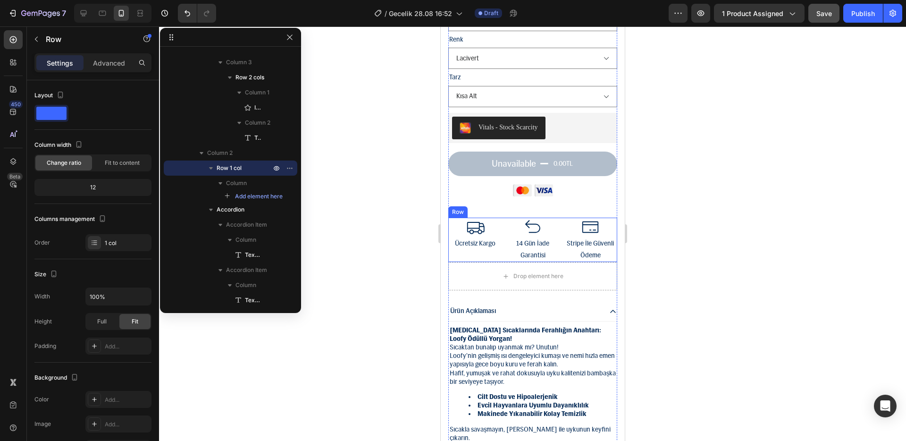
click at [468, 262] on div "Drop element here" at bounding box center [532, 276] width 169 height 28
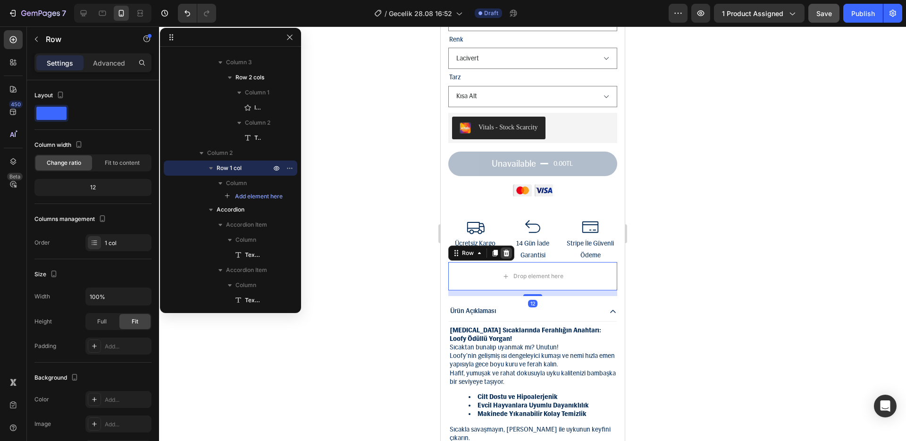
click at [503, 249] on icon at bounding box center [506, 253] width 8 height 8
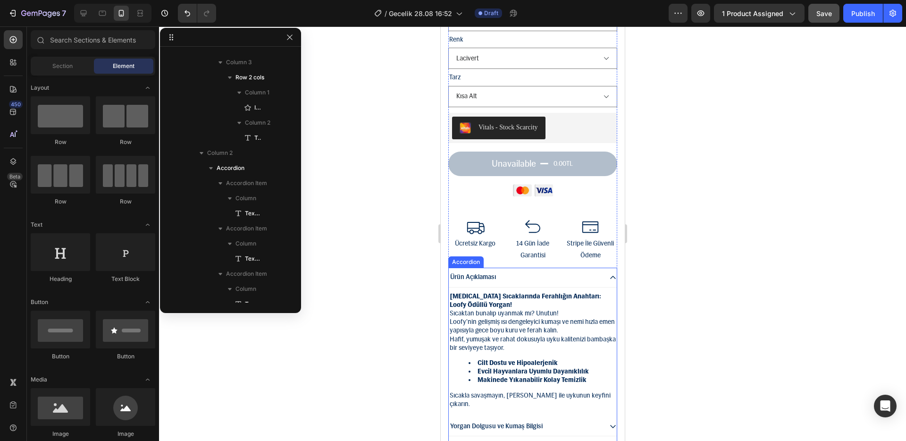
click at [512, 268] on div "Ürün Açıklaması" at bounding box center [532, 277] width 168 height 19
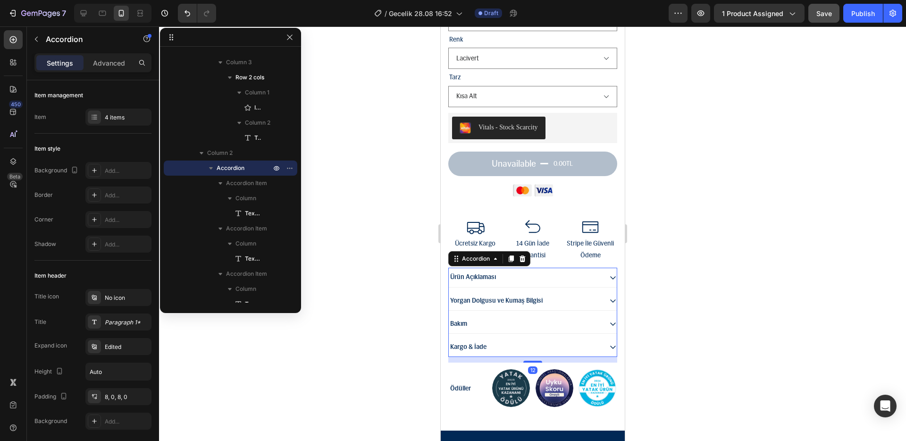
click at [520, 255] on icon at bounding box center [522, 258] width 6 height 7
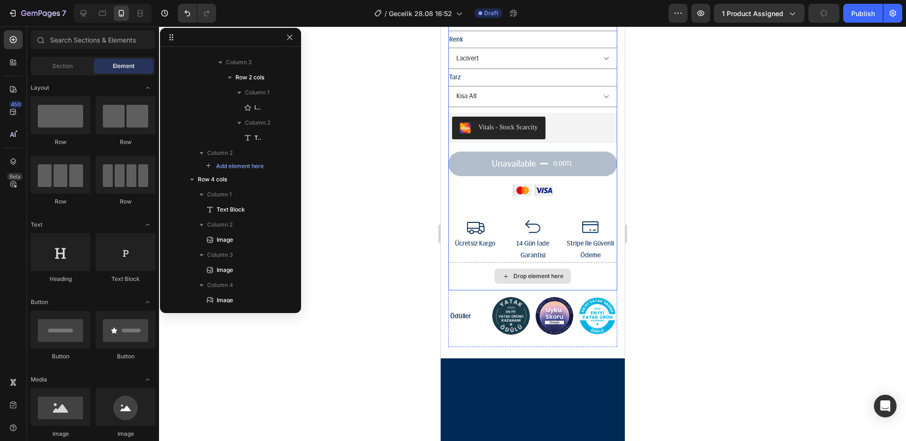
click at [486, 265] on div "Drop element here" at bounding box center [532, 276] width 169 height 28
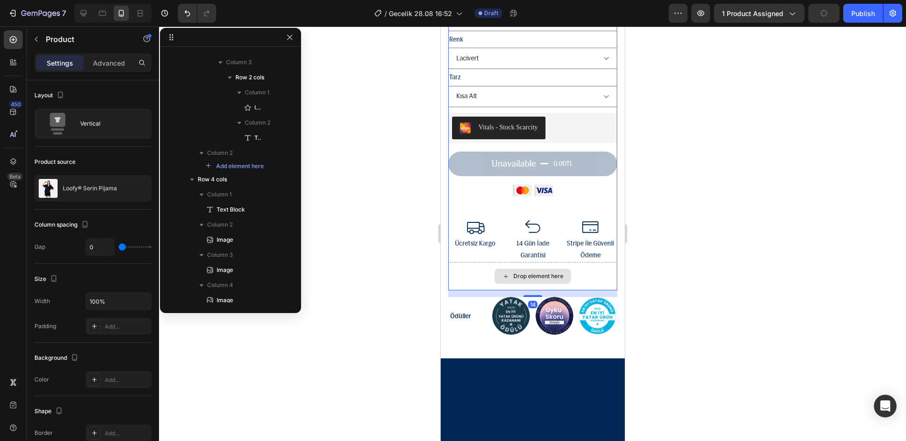
scroll to position [0, 0]
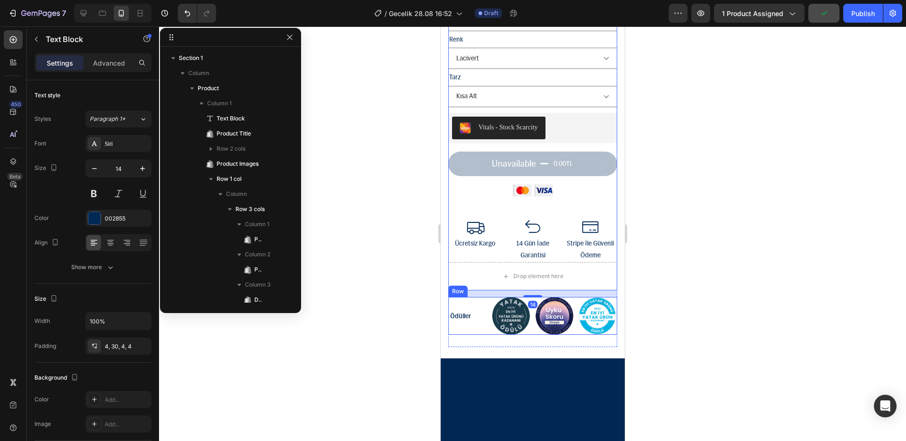
click at [482, 308] on div "Ödüller" at bounding box center [468, 316] width 40 height 16
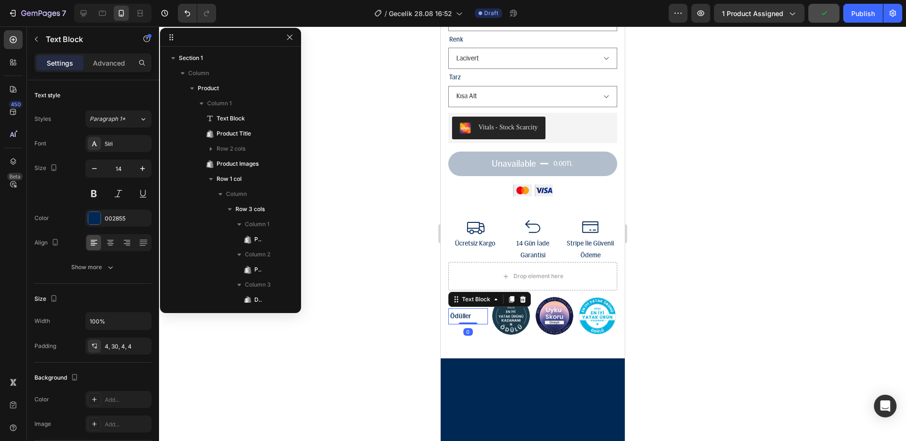
scroll to position [626, 0]
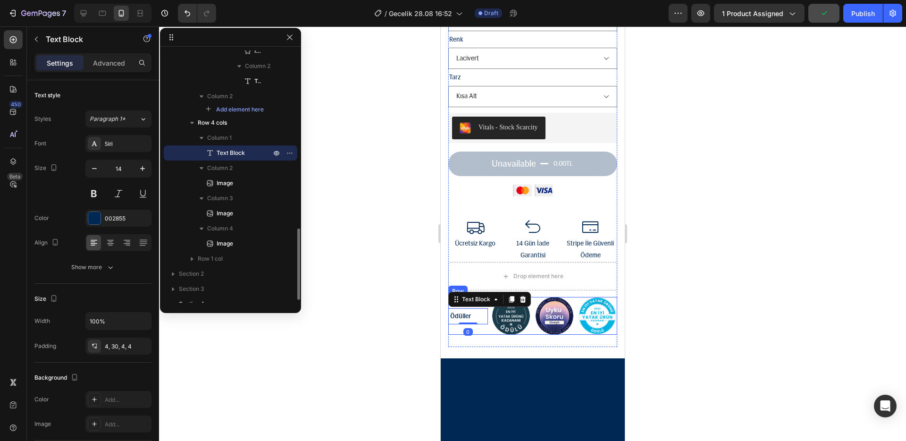
drag, startPoint x: 485, startPoint y: 320, endPoint x: 487, endPoint y: 325, distance: 6.0
click at [485, 320] on div "Ödüller Text Block 0" at bounding box center [468, 316] width 40 height 38
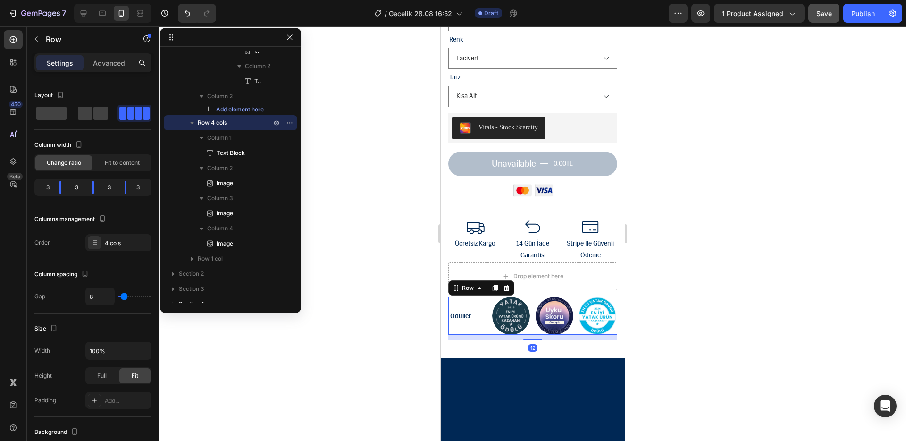
click at [492, 334] on div "SEZON SONU İNDİRİMİ Text Block Loofy® Serin Pijama Product Title Icon Icon Icon…" at bounding box center [532, 41] width 169 height 611
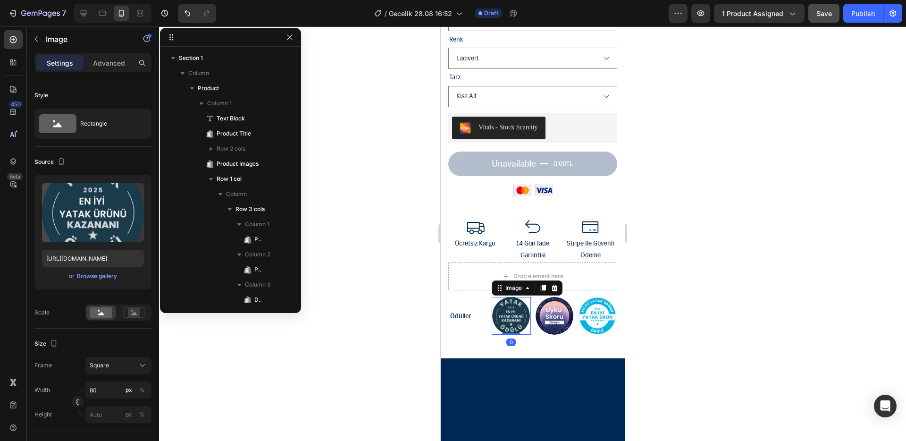
click at [491, 317] on div at bounding box center [511, 316] width 40 height 38
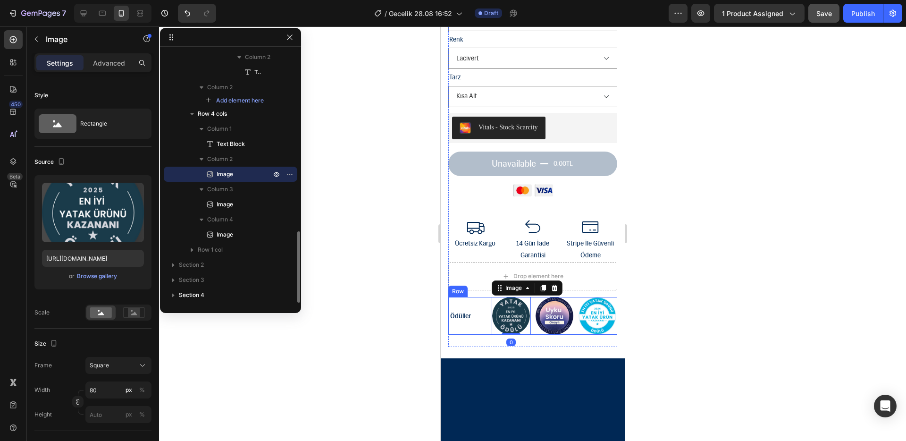
click at [486, 318] on div "Ödüller Text Block Image 0 Image Image Row" at bounding box center [532, 316] width 169 height 38
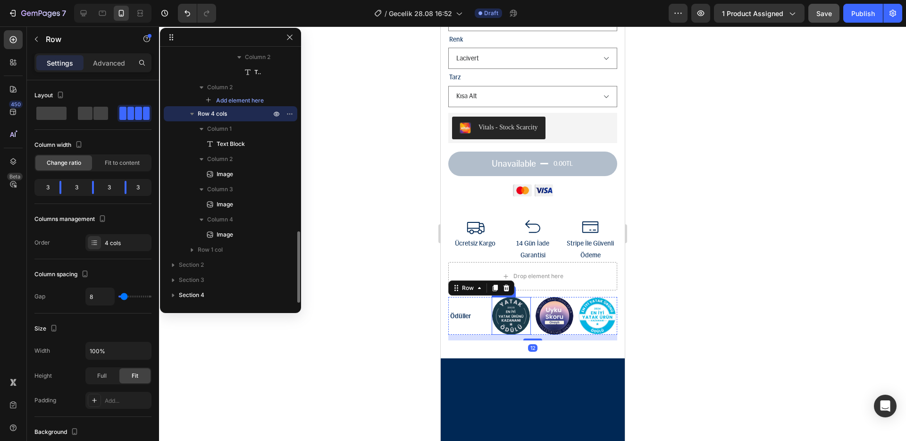
click at [504, 288] on div "SEZON SONU İNDİRİMİ Text Block Loofy® Serin Pijama Product Title Icon Icon Icon…" at bounding box center [532, 38] width 169 height 605
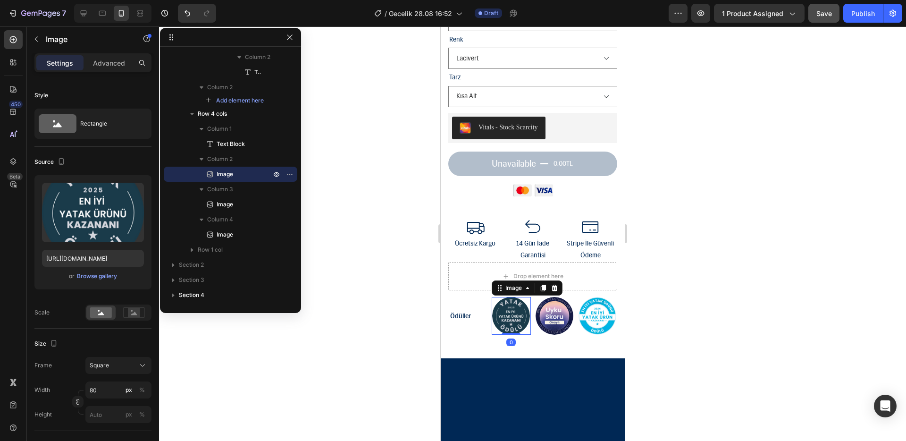
click at [492, 305] on img at bounding box center [511, 316] width 38 height 38
click at [491, 305] on div at bounding box center [511, 316] width 40 height 38
click at [487, 306] on div "Ödüller Text Block Image 0 Image Image Row" at bounding box center [532, 316] width 169 height 38
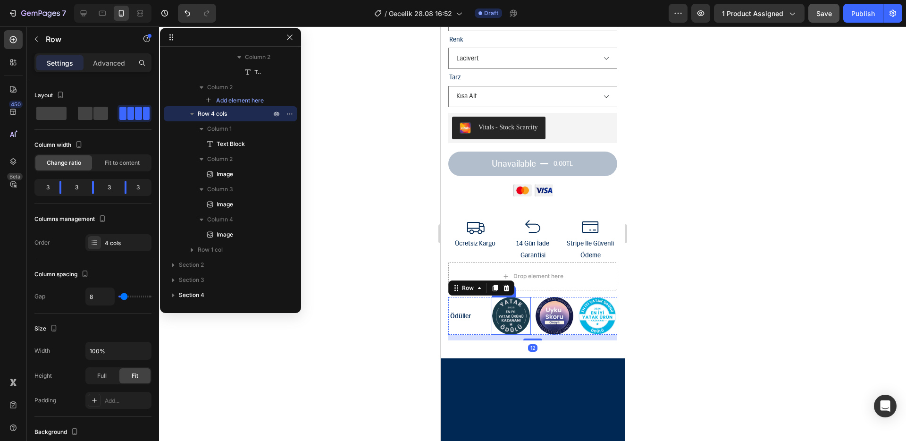
click at [504, 285] on icon at bounding box center [506, 288] width 6 height 7
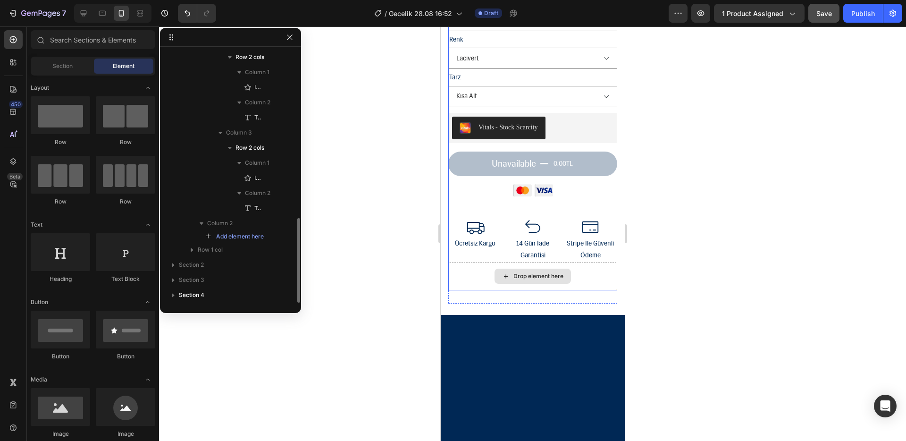
scroll to position [499, 0]
click at [506, 269] on div "Drop element here" at bounding box center [532, 276] width 76 height 15
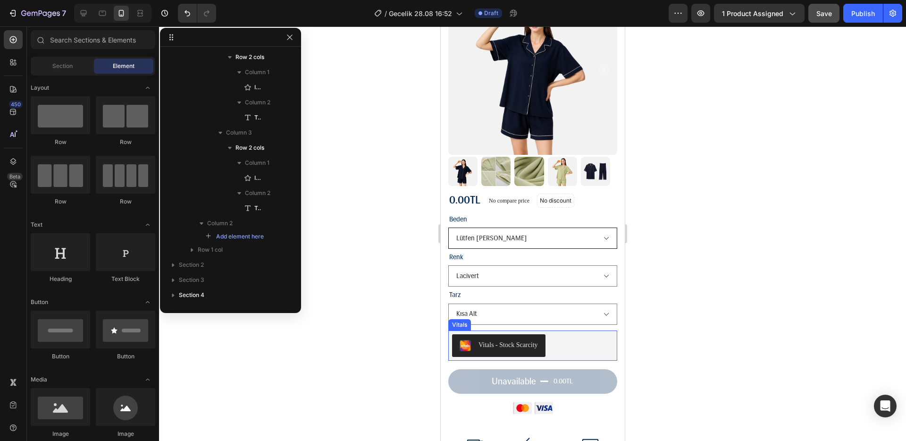
scroll to position [0, 0]
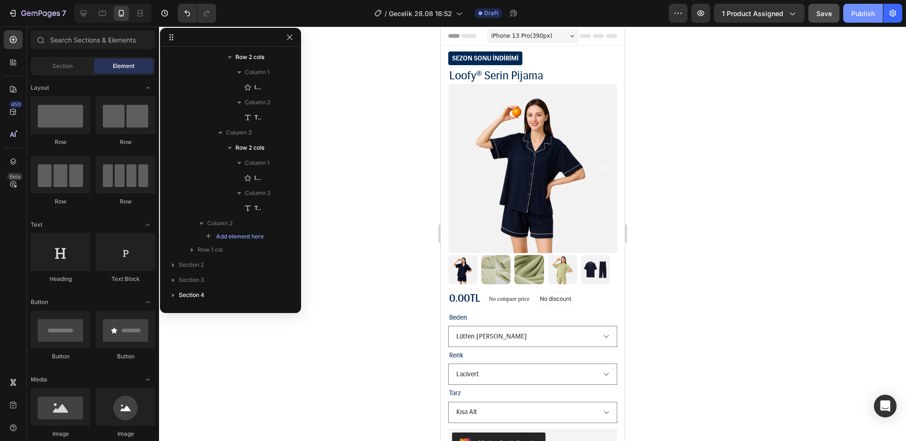
click at [862, 11] on div "Publish" at bounding box center [863, 13] width 24 height 10
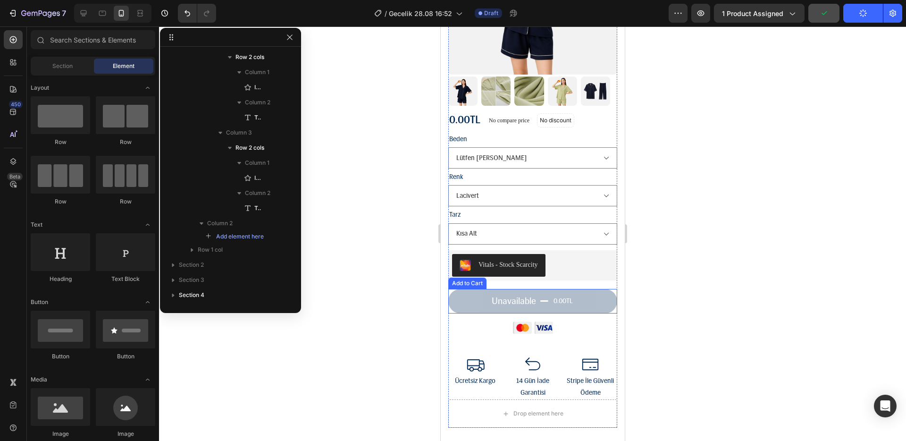
scroll to position [177, 0]
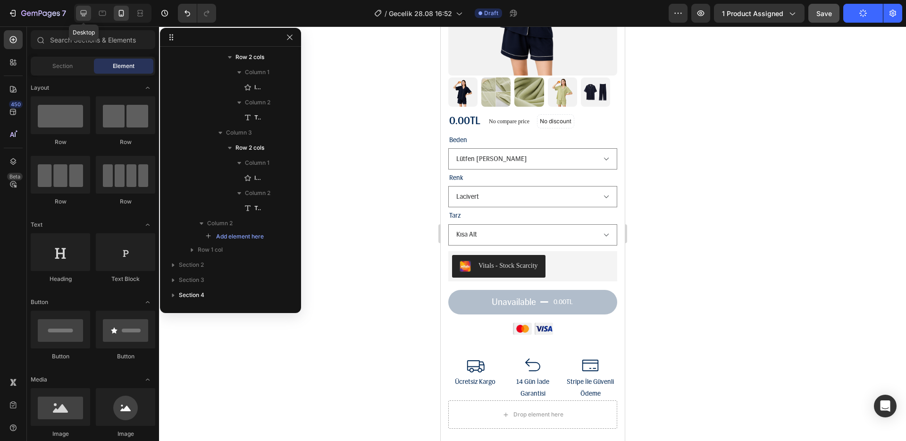
click at [83, 12] on icon at bounding box center [83, 12] width 9 height 9
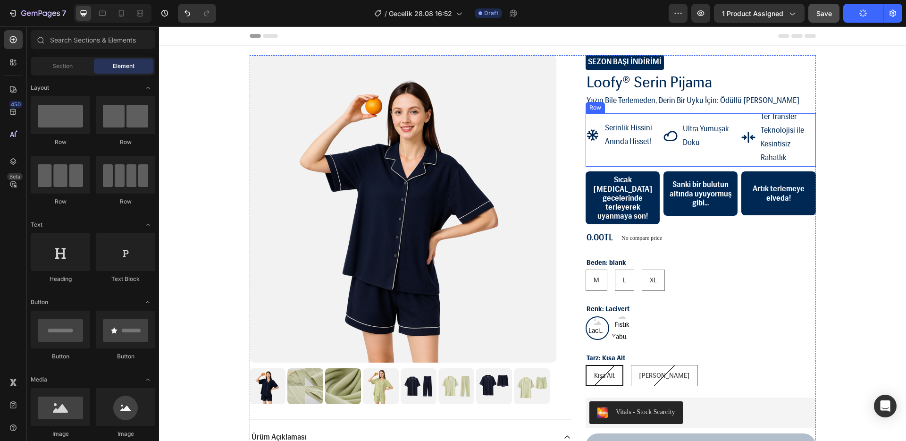
click at [657, 155] on div "serinlik hissini anında hisset! Item List Ultra Yumuşak Doku Item List Ter Tran…" at bounding box center [701, 139] width 230 height 53
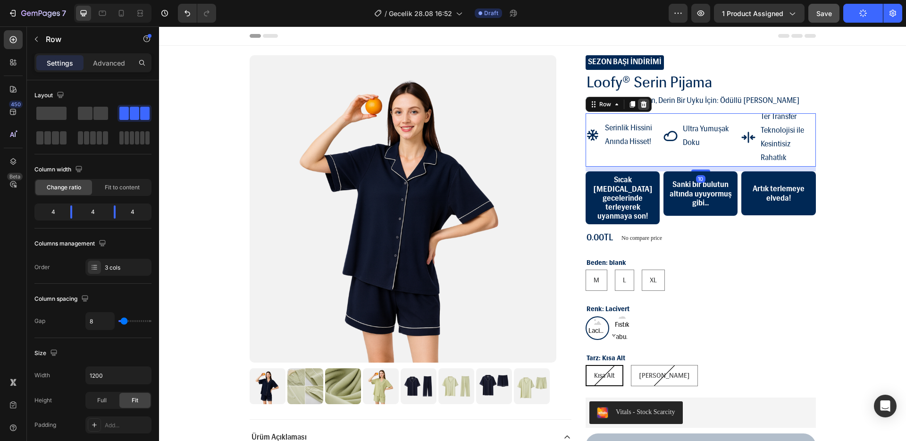
click at [641, 101] on icon at bounding box center [644, 104] width 6 height 7
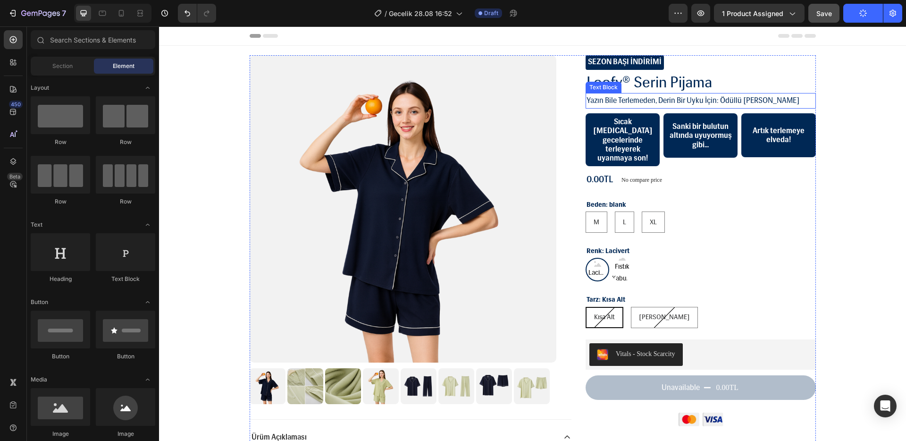
click at [640, 102] on p "Yazın Bile Terlemeden, Derin Bir Uyku İçin: Ödüllü [PERSON_NAME]" at bounding box center [701, 101] width 228 height 14
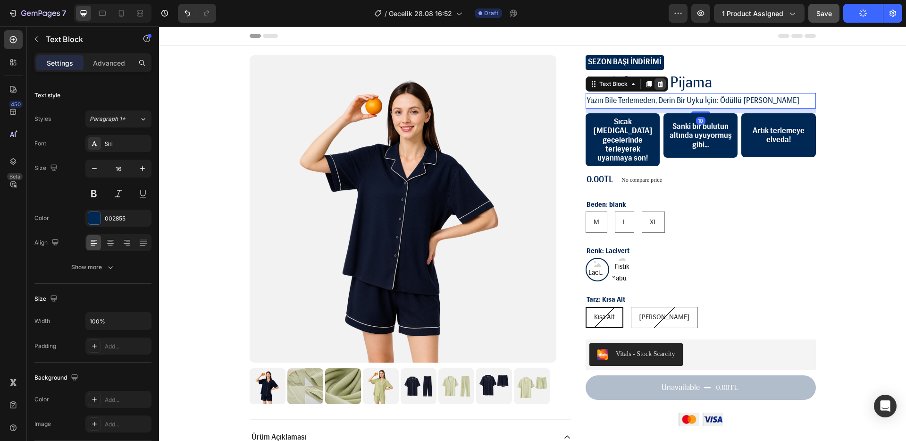
click at [658, 83] on icon at bounding box center [660, 84] width 6 height 7
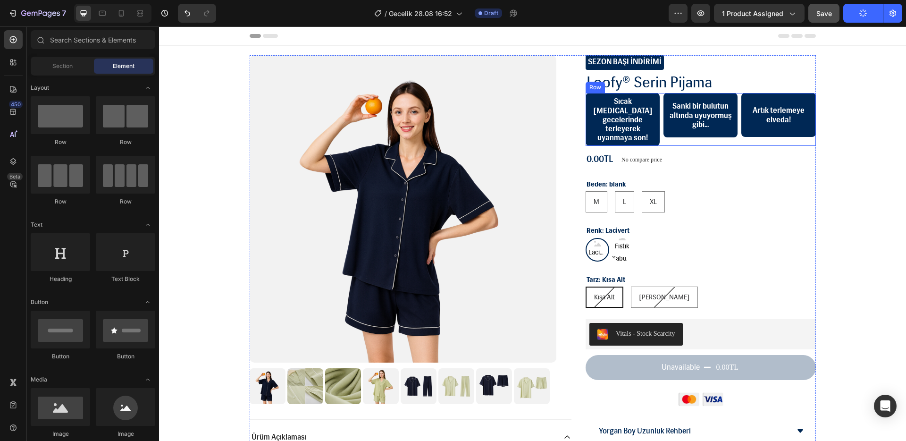
click at [657, 102] on div "Sıcak [MEDICAL_DATA] gecelerinde terleyerek uyanmaya son! Text Block Sanki bir …" at bounding box center [701, 119] width 230 height 53
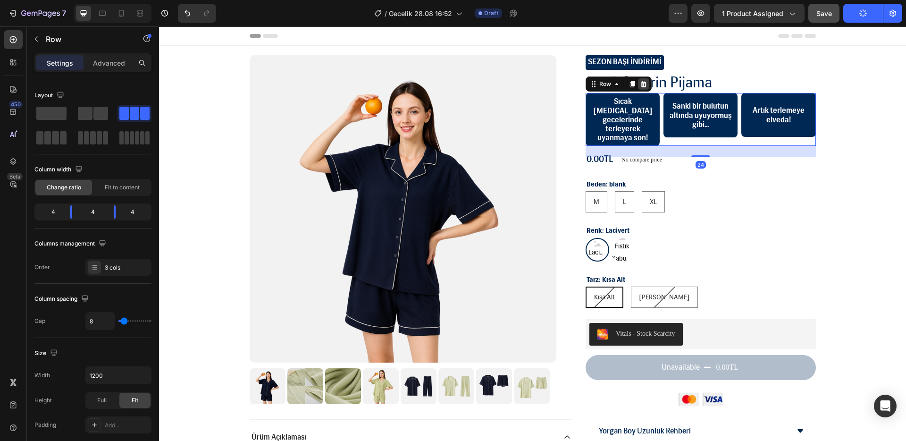
click at [641, 85] on icon at bounding box center [644, 84] width 6 height 7
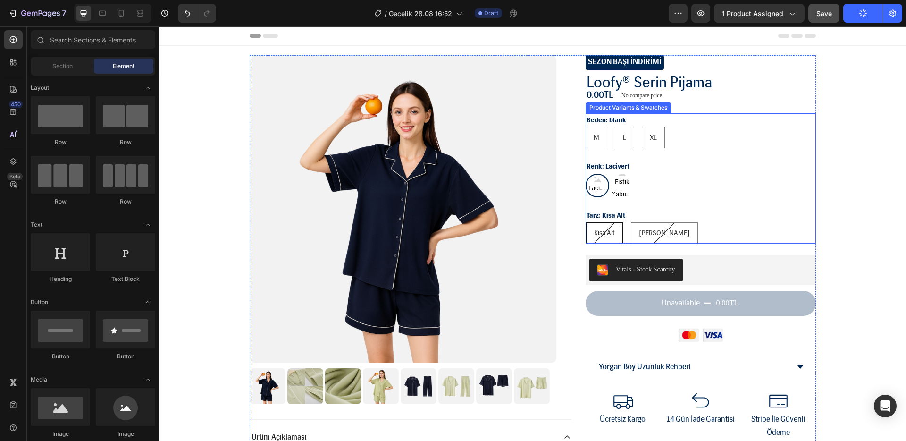
click at [618, 121] on div "Beden: blank M M M L L L XL XL XL" at bounding box center [701, 130] width 230 height 35
radio input "true"
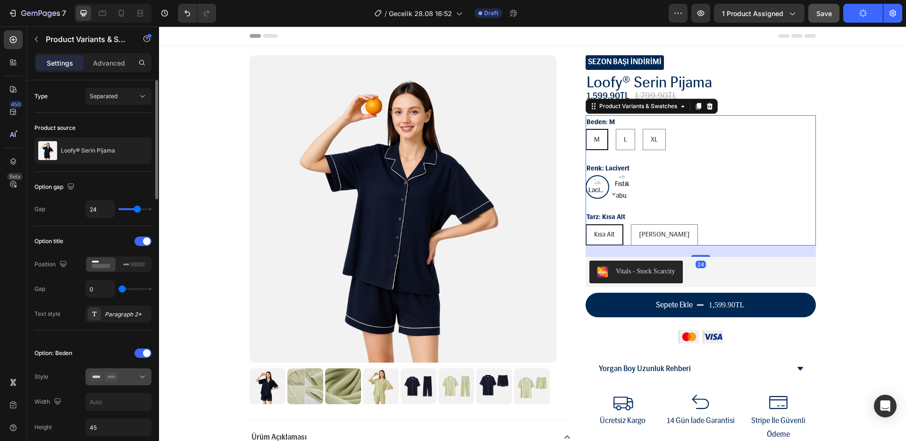
click at [126, 374] on div at bounding box center [119, 376] width 58 height 9
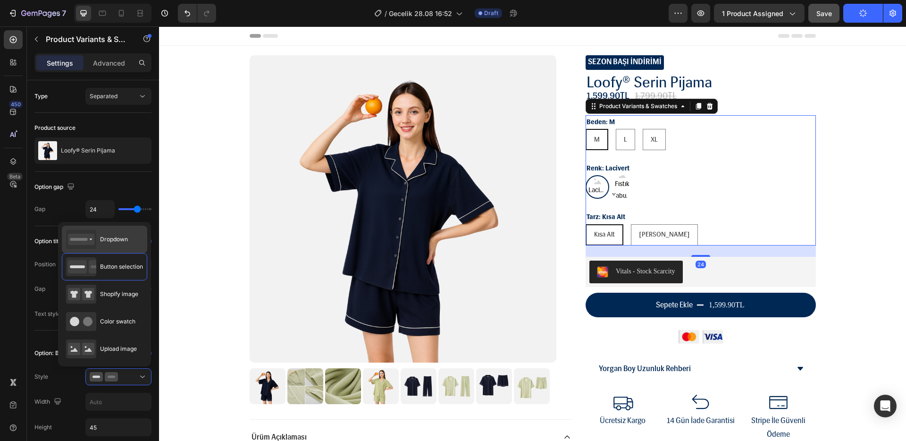
click at [116, 246] on div "Dropdown" at bounding box center [97, 239] width 62 height 19
type input "100%"
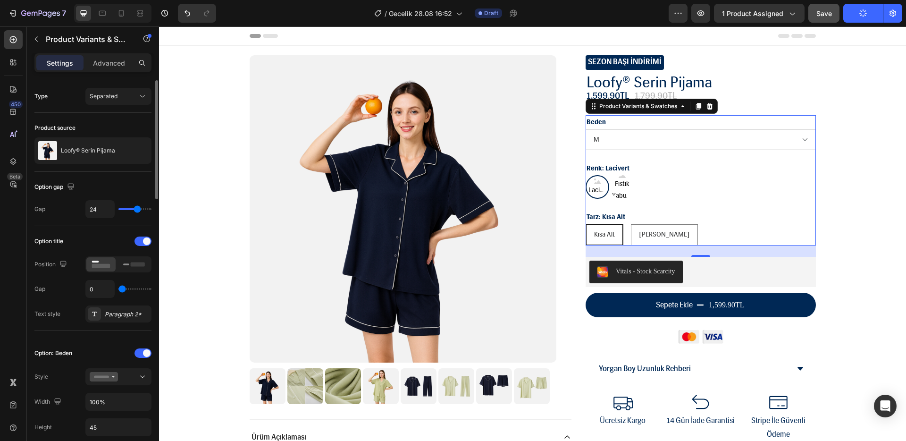
click at [117, 266] on div at bounding box center [118, 264] width 66 height 16
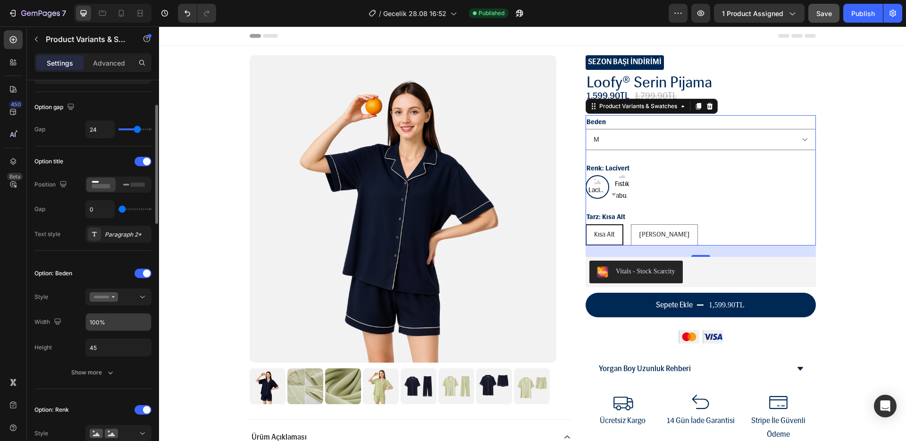
scroll to position [153, 0]
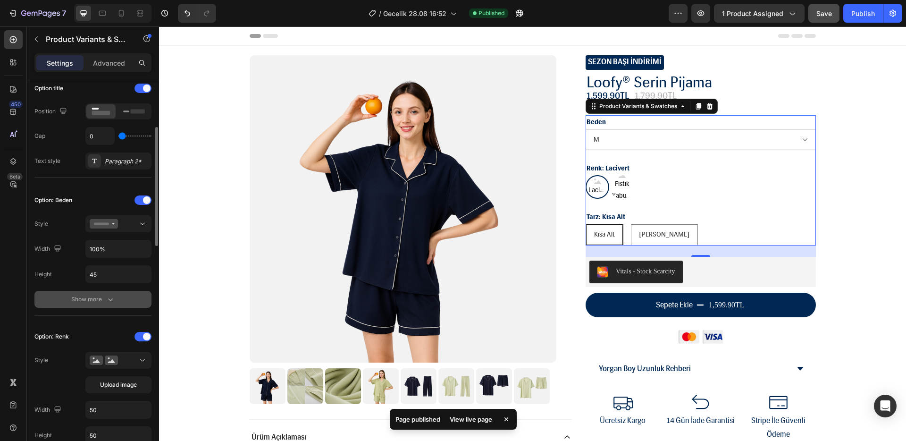
click at [118, 294] on button "Show more" at bounding box center [92, 299] width 117 height 17
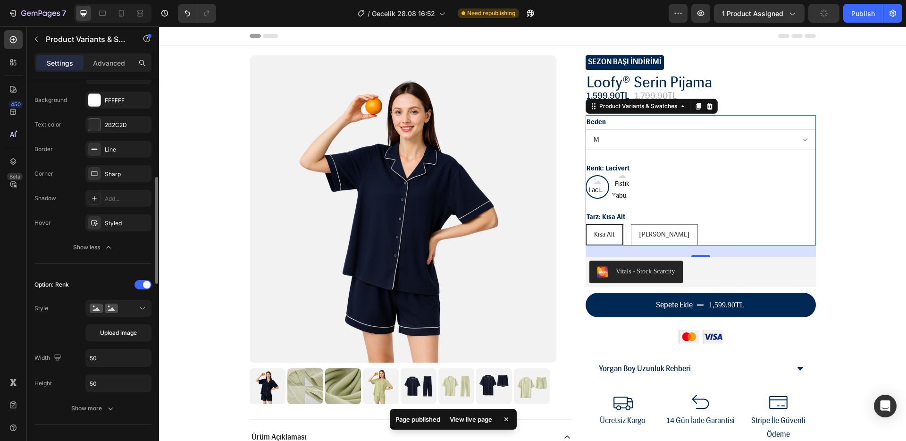
scroll to position [369, 0]
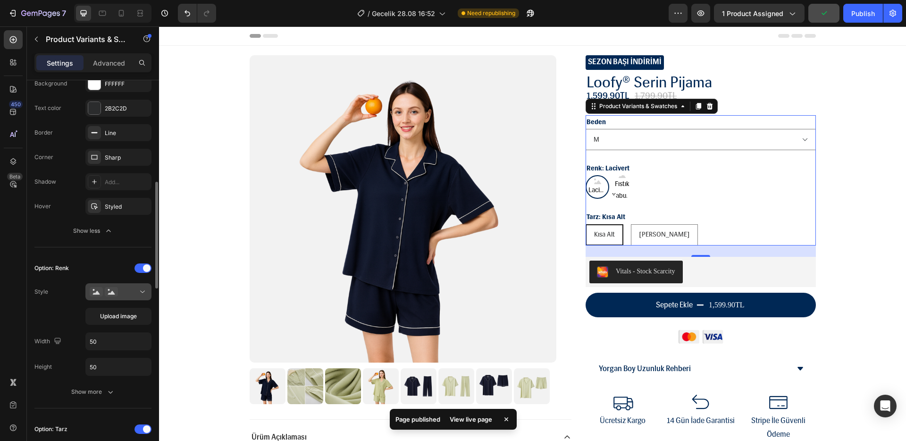
click at [126, 285] on button at bounding box center [118, 291] width 66 height 17
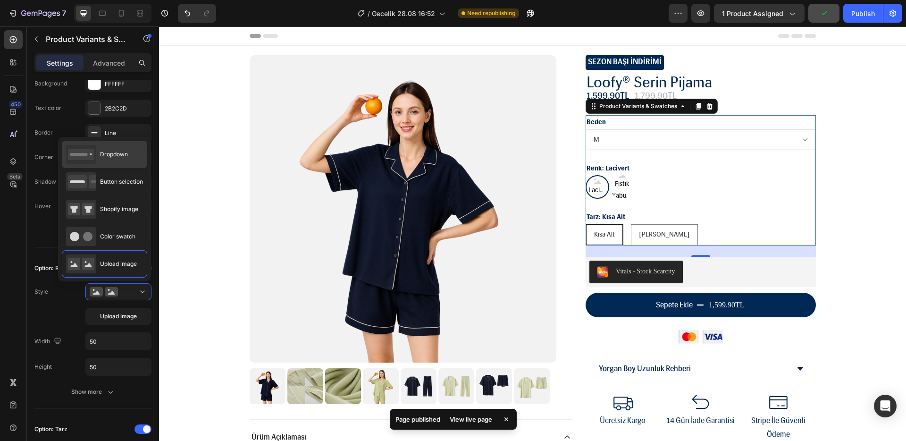
click at [113, 152] on span "Dropdown" at bounding box center [114, 154] width 28 height 8
type input "100%"
type input "45"
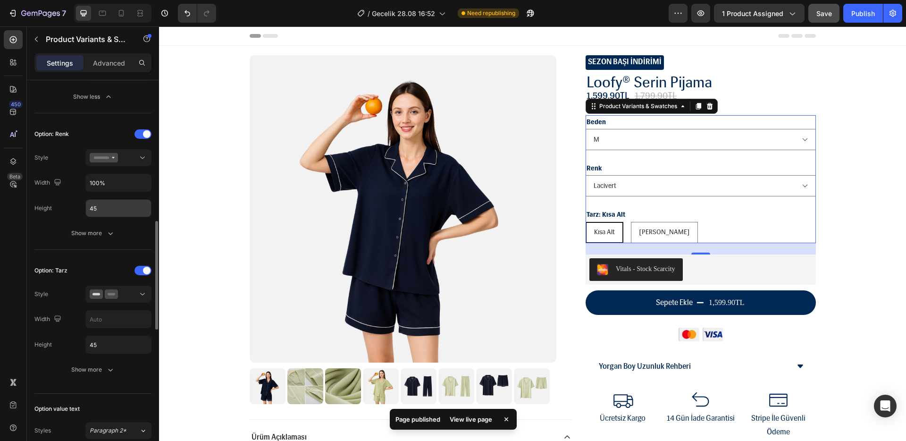
scroll to position [647, 0]
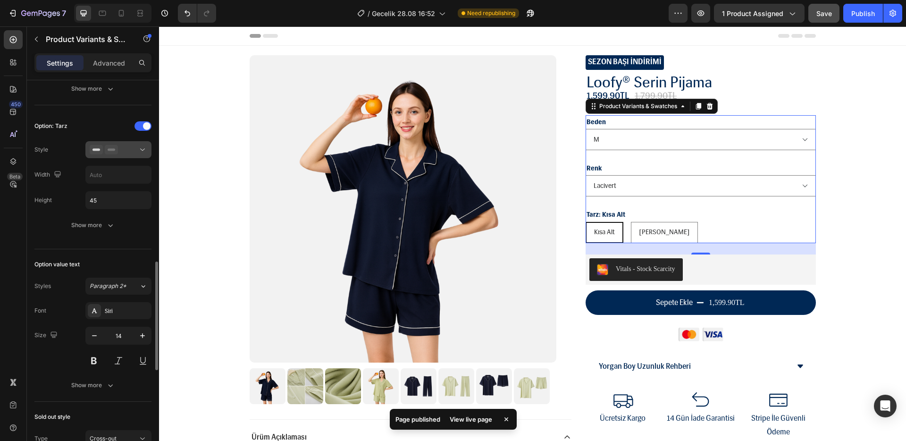
click at [121, 153] on div at bounding box center [119, 149] width 58 height 9
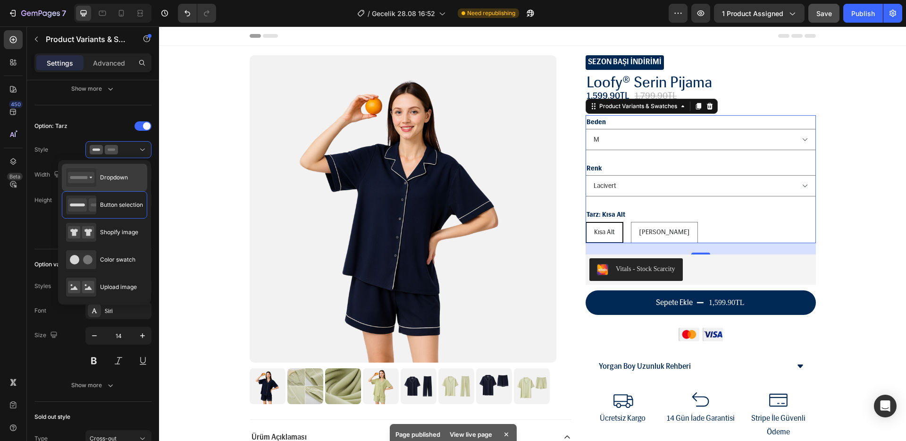
click at [125, 176] on span "Dropdown" at bounding box center [114, 177] width 28 height 8
type input "100%"
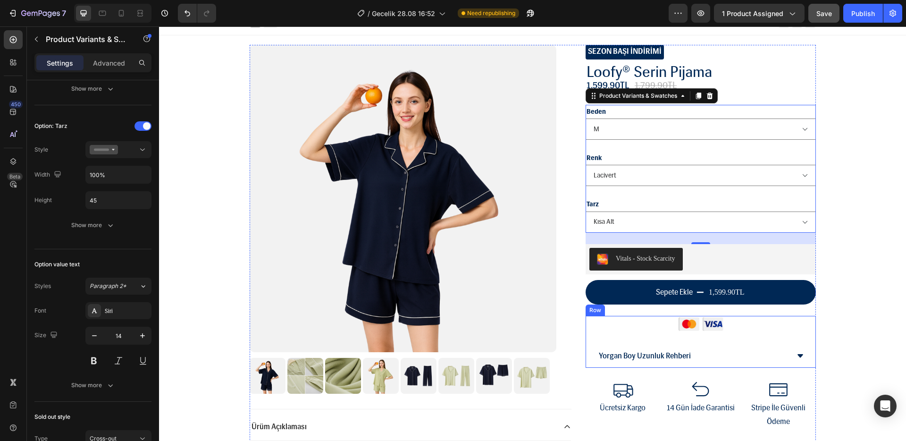
scroll to position [73, 0]
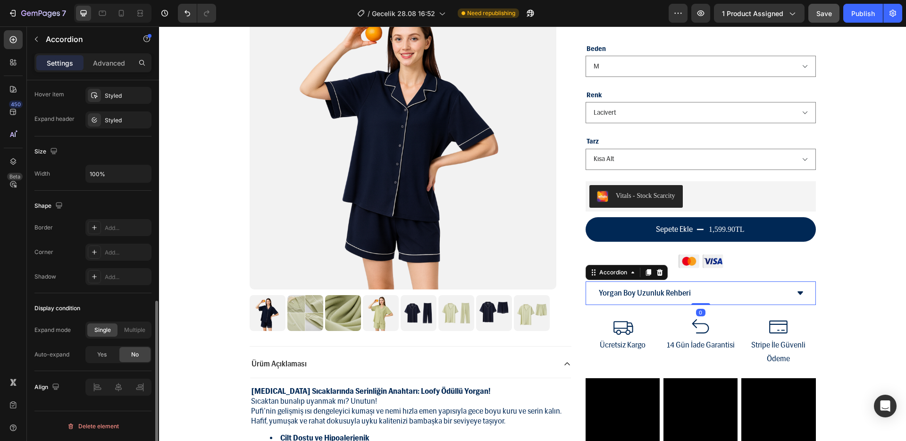
click at [720, 293] on div "Yorgan Boy Uzunluk Rehberi" at bounding box center [694, 293] width 192 height 17
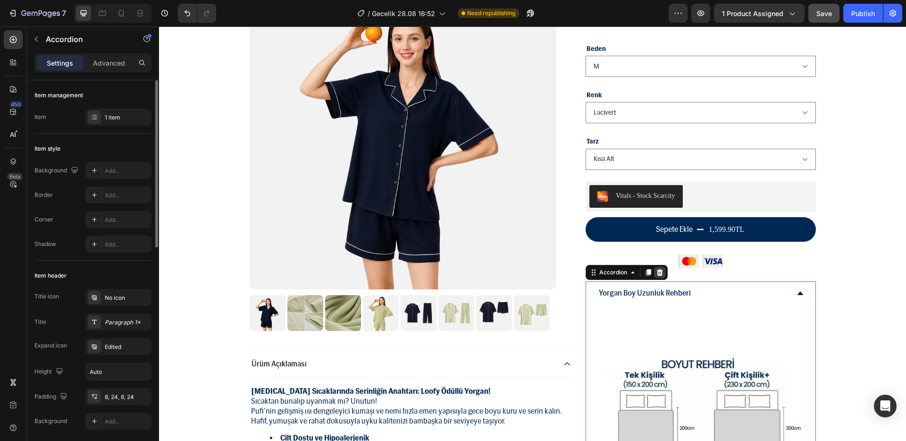
click at [657, 274] on icon at bounding box center [660, 272] width 6 height 7
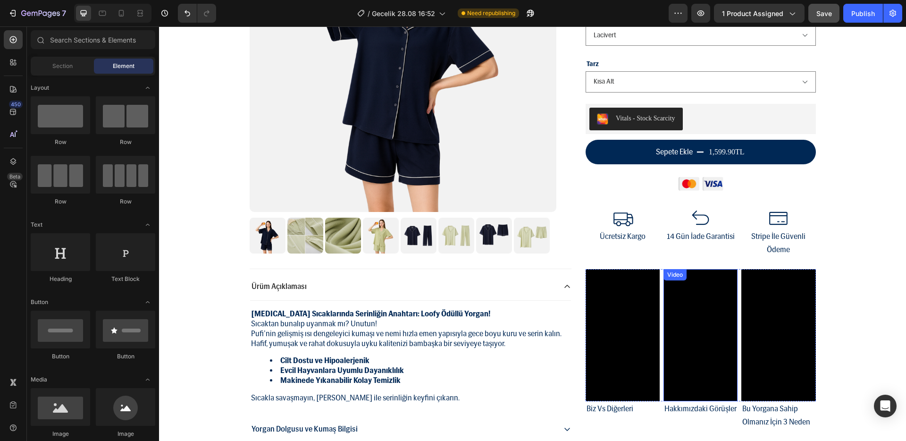
scroll to position [158, 0]
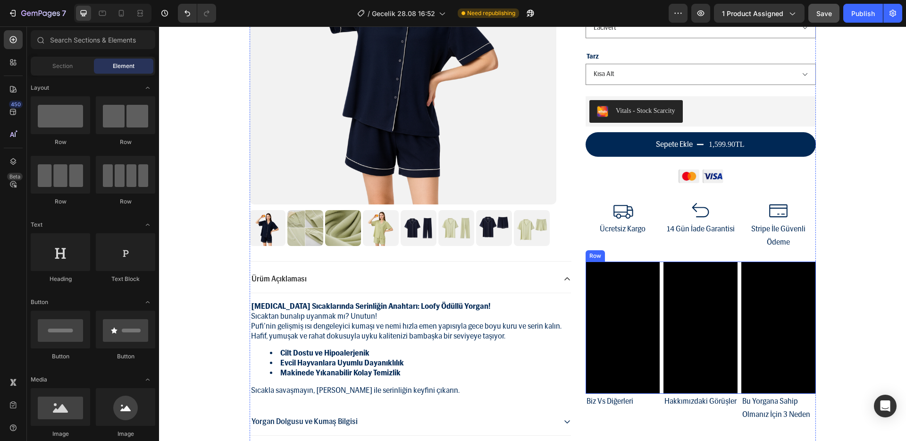
click at [737, 304] on div "Video Video Video Row" at bounding box center [701, 327] width 230 height 132
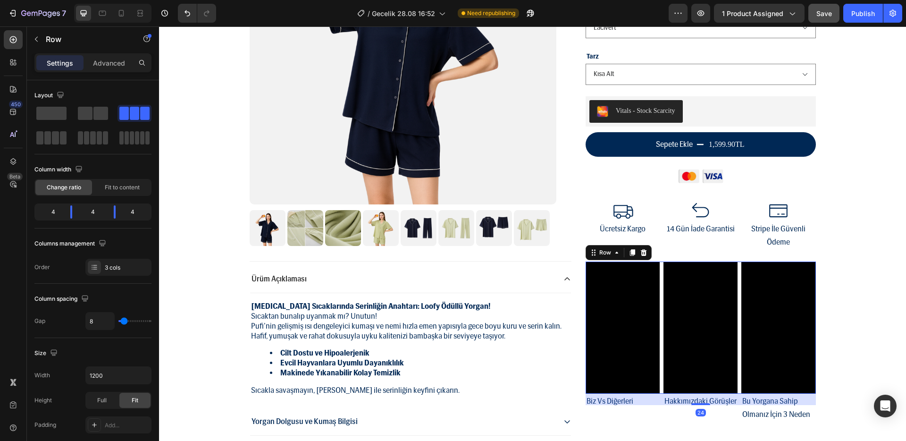
click at [645, 254] on div at bounding box center [643, 252] width 11 height 11
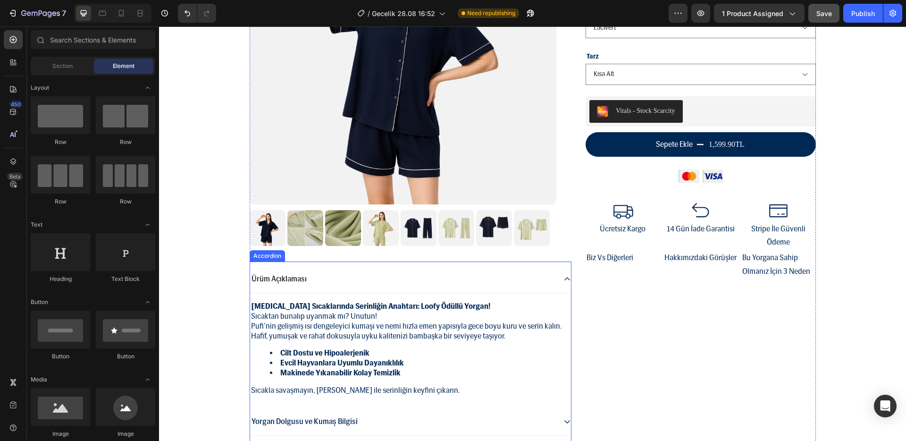
click at [560, 288] on div "Ürüm Açıklaması" at bounding box center [410, 279] width 321 height 28
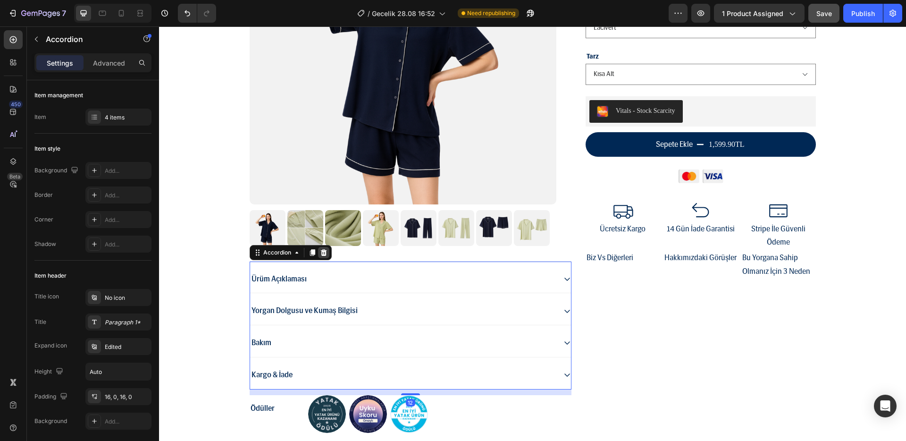
click at [320, 255] on icon at bounding box center [323, 252] width 6 height 7
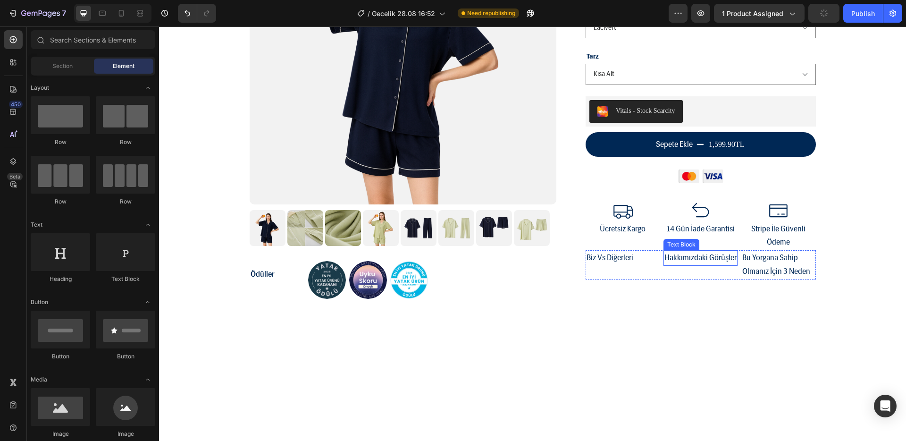
click at [649, 261] on p "Biz Vs Diğerleri" at bounding box center [623, 258] width 72 height 14
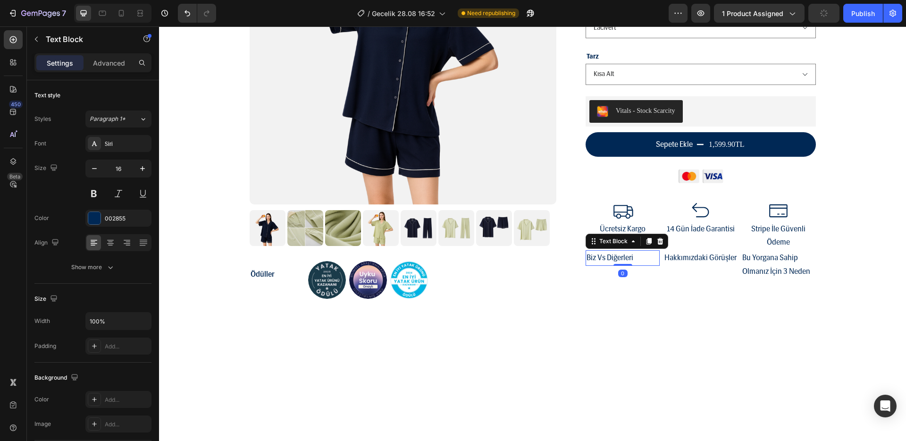
click at [654, 274] on div "Biz Vs Diğerleri Text Block 0" at bounding box center [623, 264] width 74 height 29
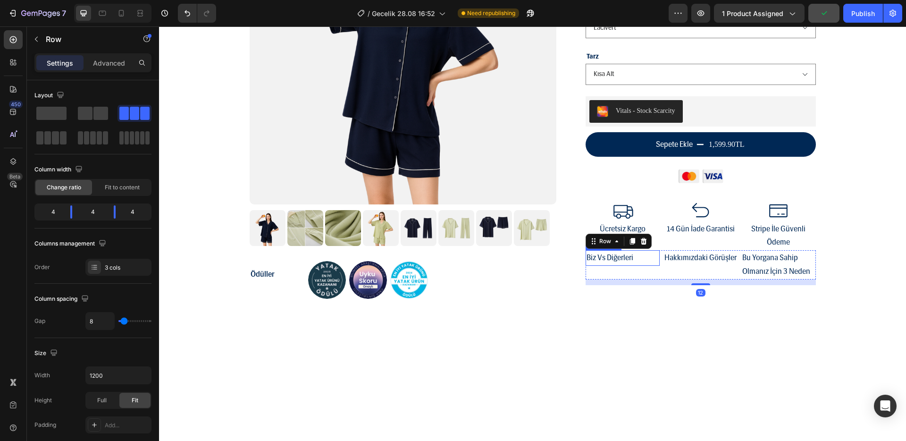
click at [641, 245] on div at bounding box center [643, 241] width 11 height 11
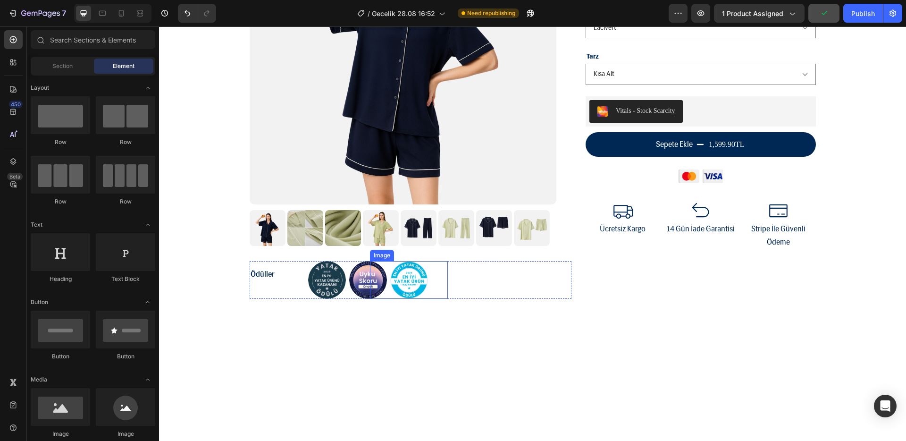
click at [438, 291] on div at bounding box center [409, 280] width 78 height 38
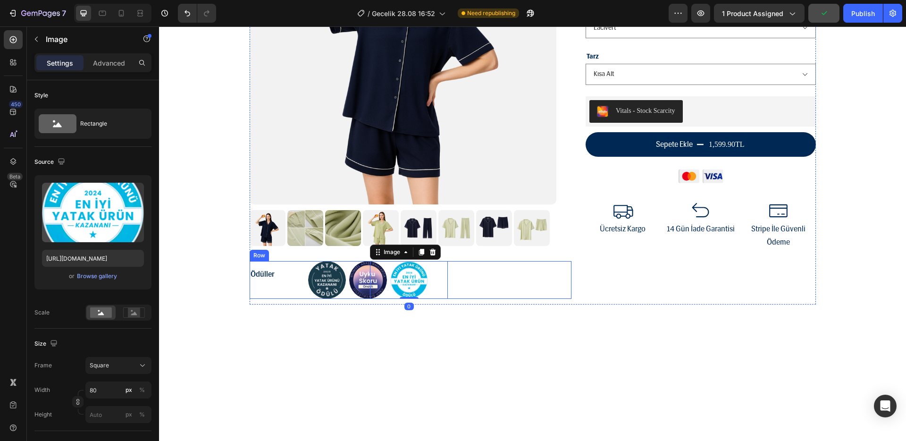
click at [463, 290] on div "Image" at bounding box center [452, 280] width 78 height 38
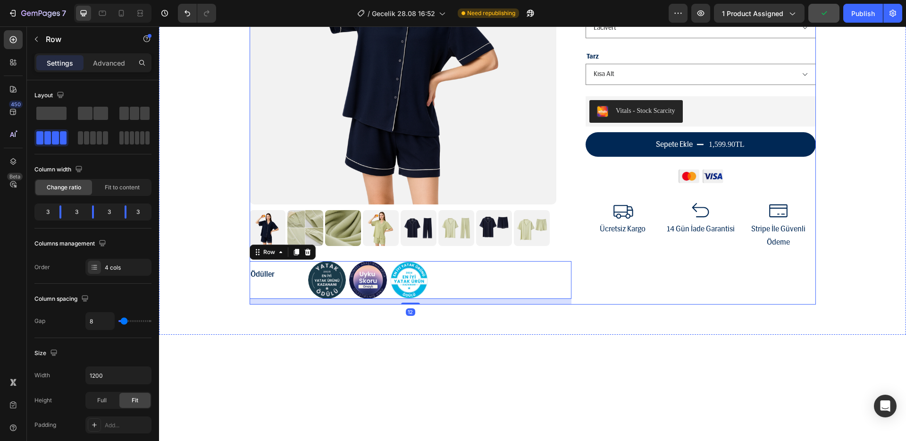
click at [306, 253] on icon at bounding box center [308, 252] width 8 height 8
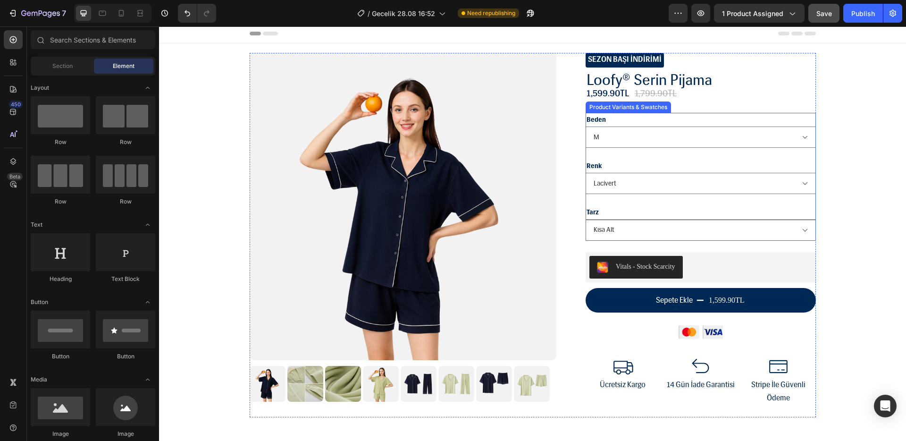
scroll to position [0, 0]
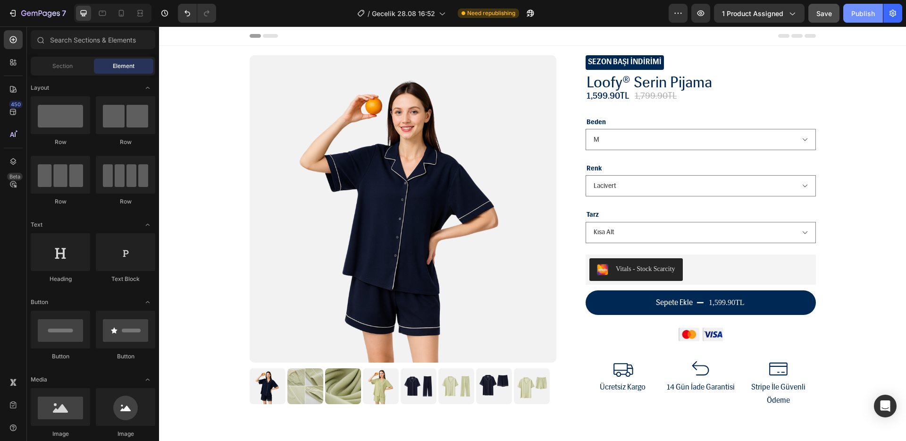
click at [855, 13] on div "Publish" at bounding box center [863, 13] width 24 height 10
click at [617, 62] on p "SEZON BAŞI İNDİRİMİ" at bounding box center [625, 62] width 76 height 14
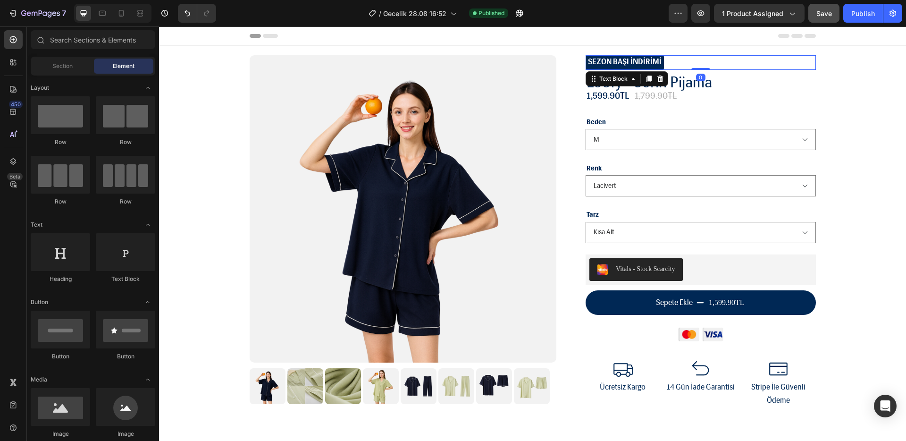
click at [617, 62] on p "SEZON BAŞI İNDİRİMİ" at bounding box center [625, 62] width 76 height 14
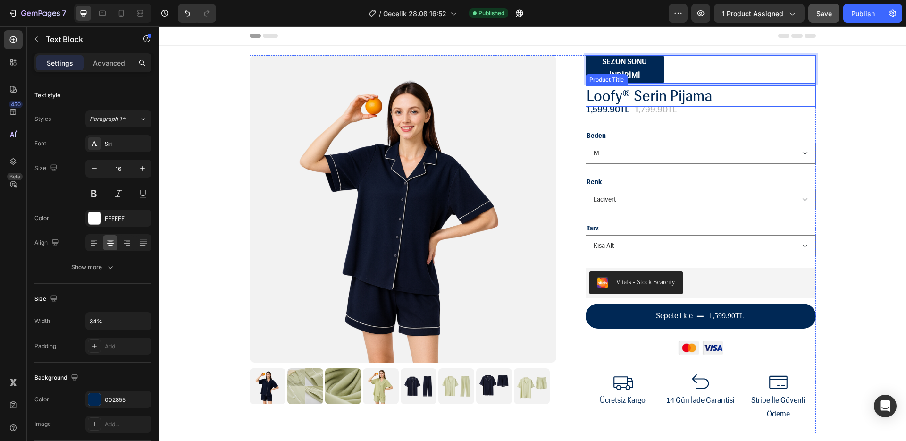
click at [601, 78] on div "Product Title" at bounding box center [607, 80] width 38 height 8
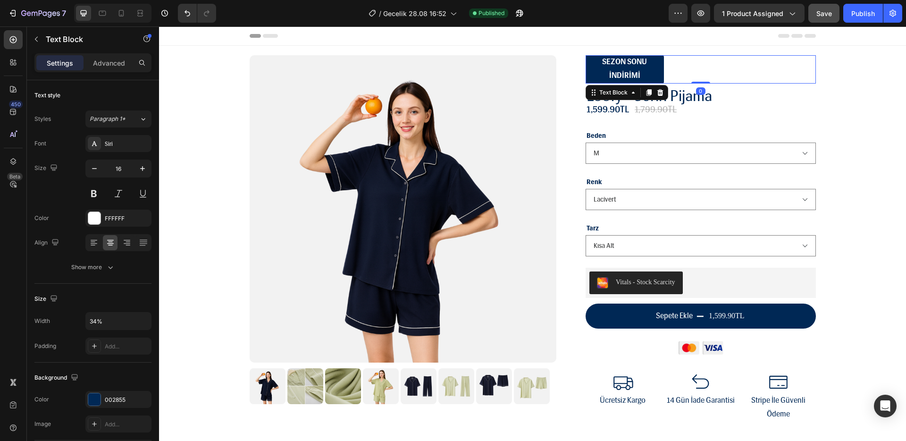
click at [723, 63] on div "SEZON SONU İNDİRİMİ" at bounding box center [701, 69] width 230 height 28
click at [657, 93] on icon at bounding box center [661, 93] width 8 height 8
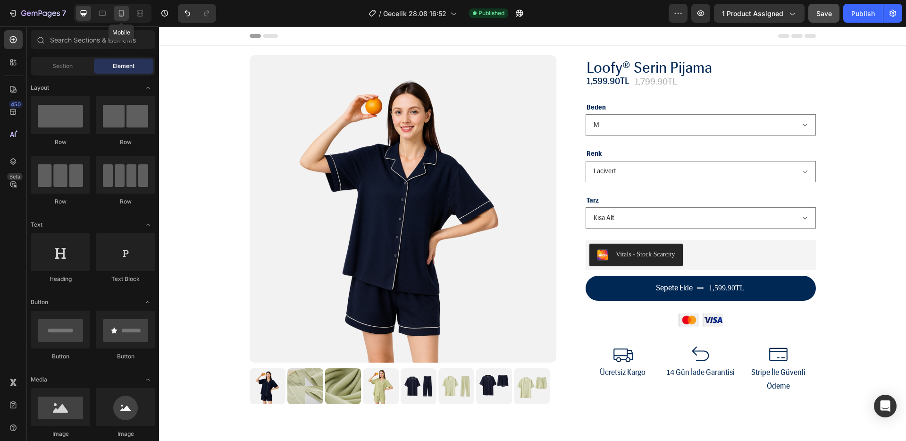
click at [126, 14] on div at bounding box center [121, 13] width 15 height 15
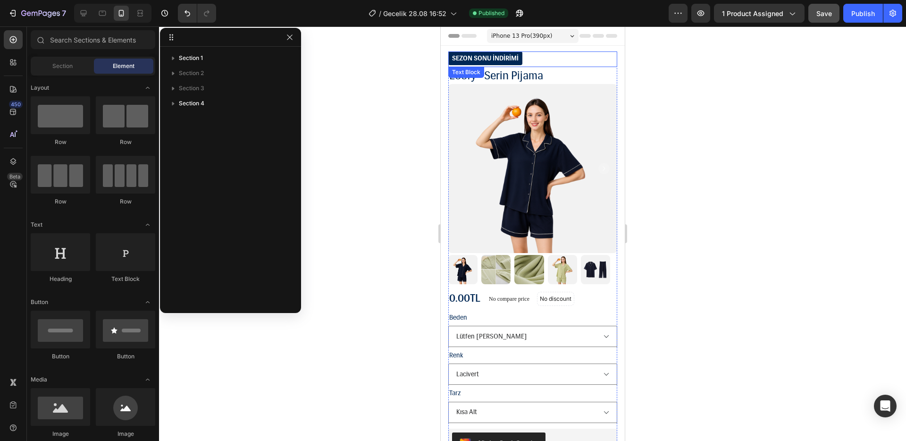
click at [490, 55] on p "SEZON SONU İNDİRİMİ" at bounding box center [485, 58] width 67 height 12
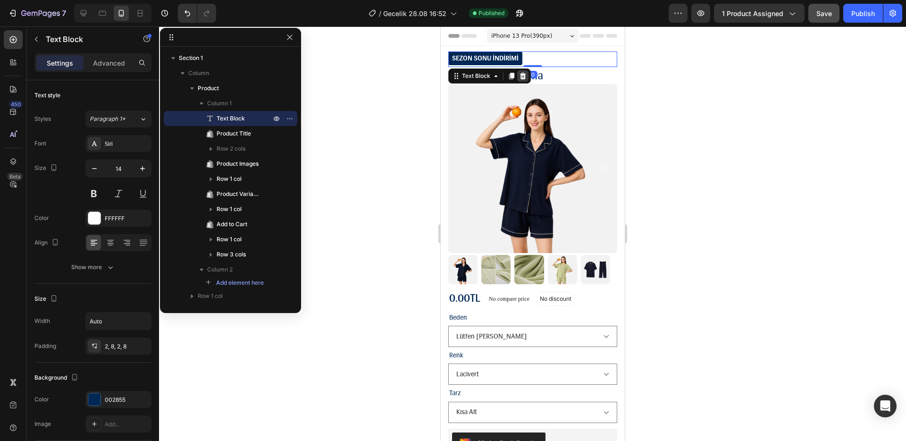
click at [521, 74] on icon at bounding box center [523, 76] width 6 height 7
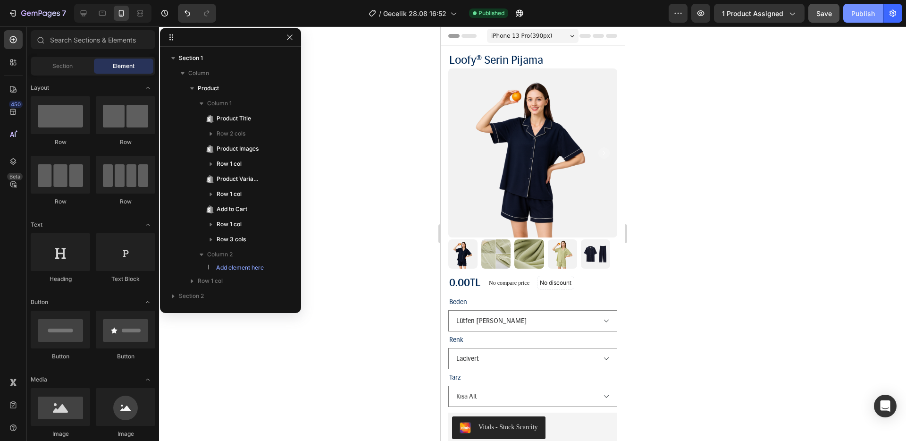
click at [858, 16] on div "Publish" at bounding box center [863, 13] width 24 height 10
click at [547, 314] on select "Lütfen Renk Seçiniz M L XL" at bounding box center [532, 320] width 169 height 21
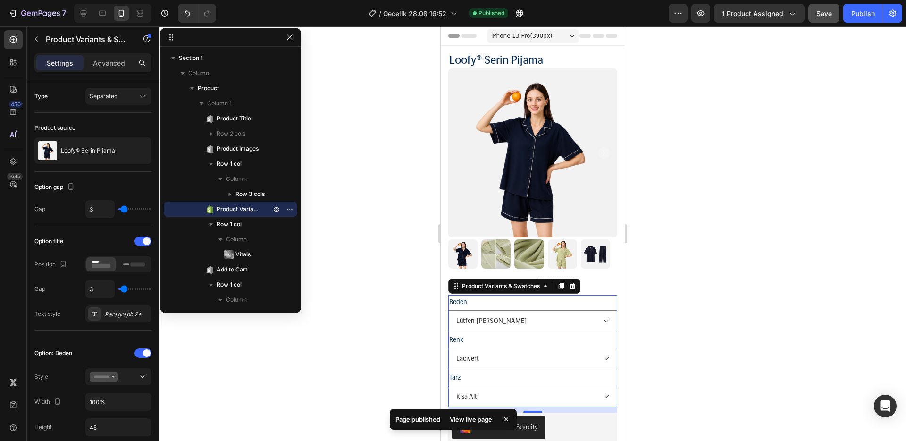
click at [537, 386] on select "Lütfen Renk Seçiniz Kısa Alt Uzun Alt" at bounding box center [532, 396] width 169 height 21
click at [87, 12] on icon at bounding box center [83, 12] width 9 height 9
type input "24"
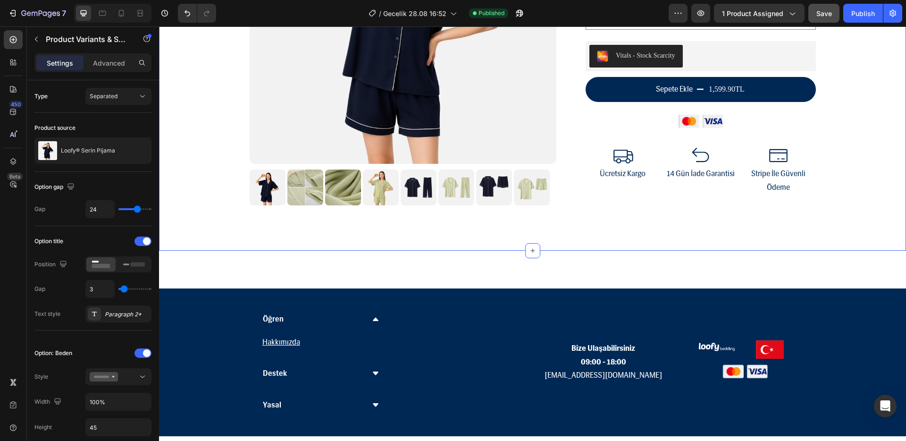
scroll to position [307, 0]
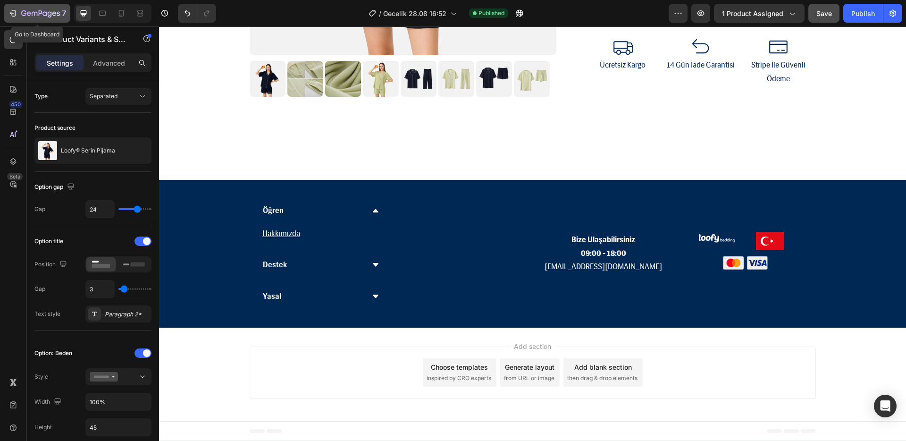
click at [25, 7] on button "7" at bounding box center [37, 13] width 67 height 19
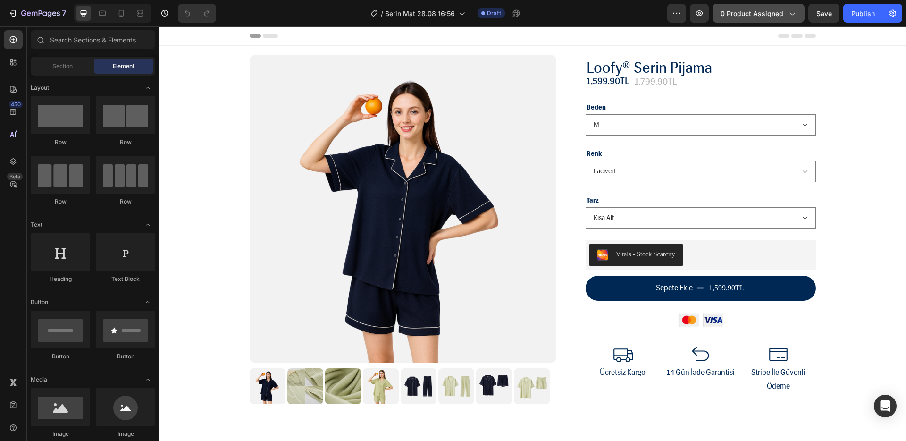
click at [739, 18] on button "0 product assigned" at bounding box center [759, 13] width 92 height 19
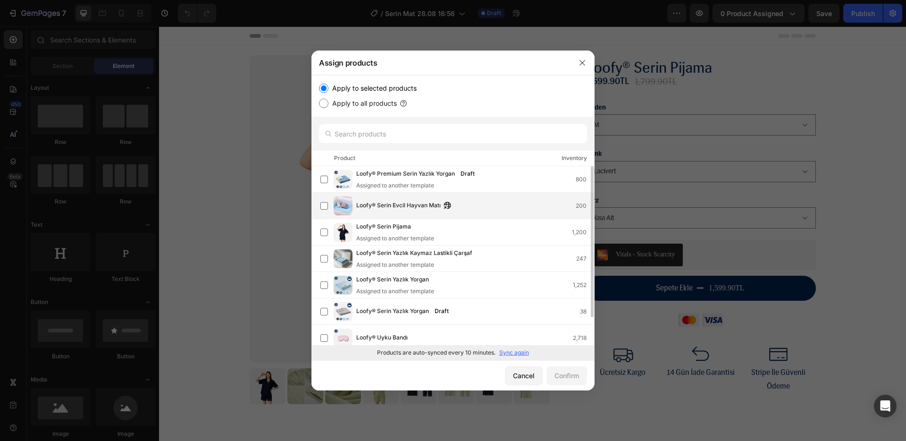
click at [411, 209] on span "Loofy® Serin Evcil Hayvan Matı" at bounding box center [398, 206] width 84 height 10
click at [564, 367] on button "Confirm" at bounding box center [567, 375] width 41 height 19
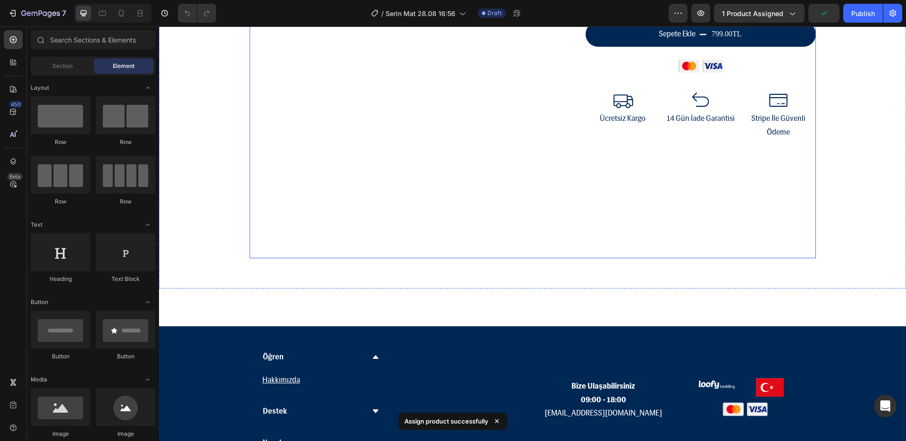
scroll to position [307, 0]
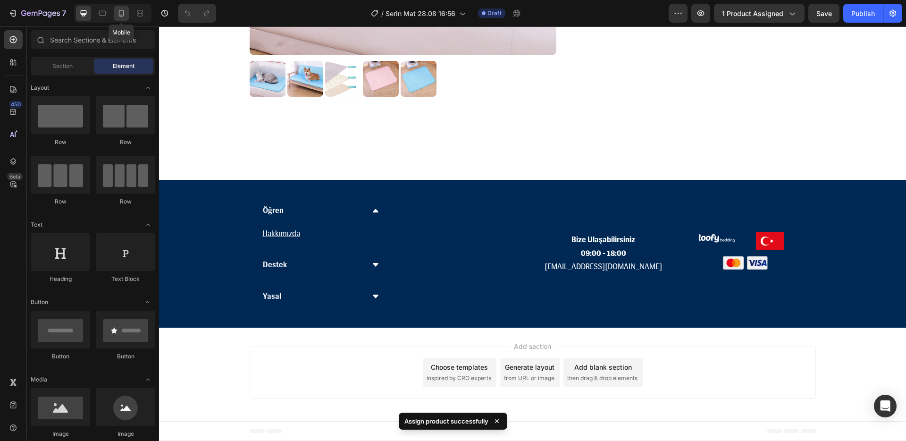
click at [122, 9] on icon at bounding box center [121, 12] width 9 height 9
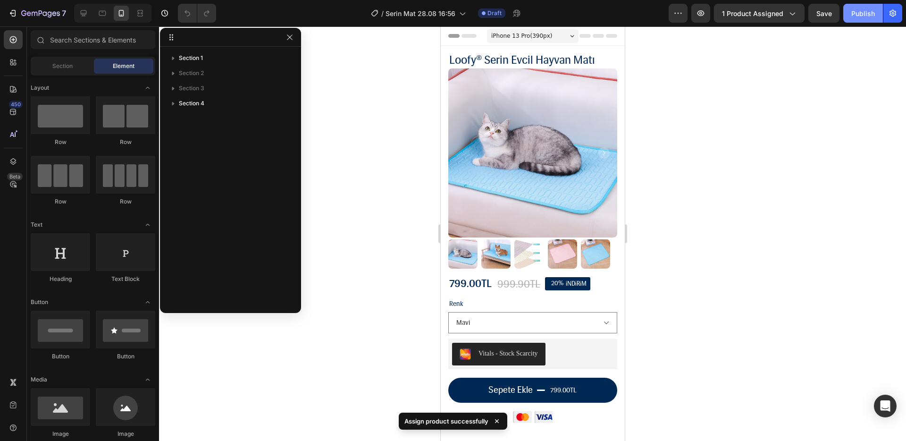
click at [864, 15] on div "Publish" at bounding box center [863, 13] width 24 height 10
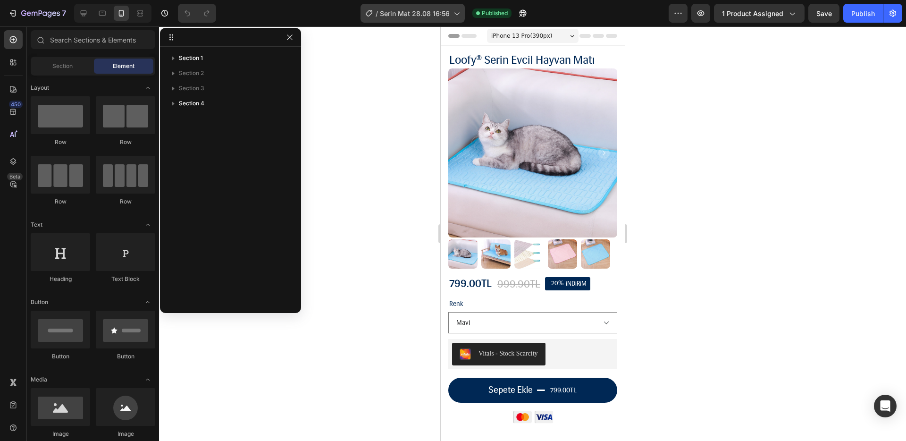
click at [408, 21] on div "/ Serin Mat 28.08 16:56" at bounding box center [413, 13] width 104 height 19
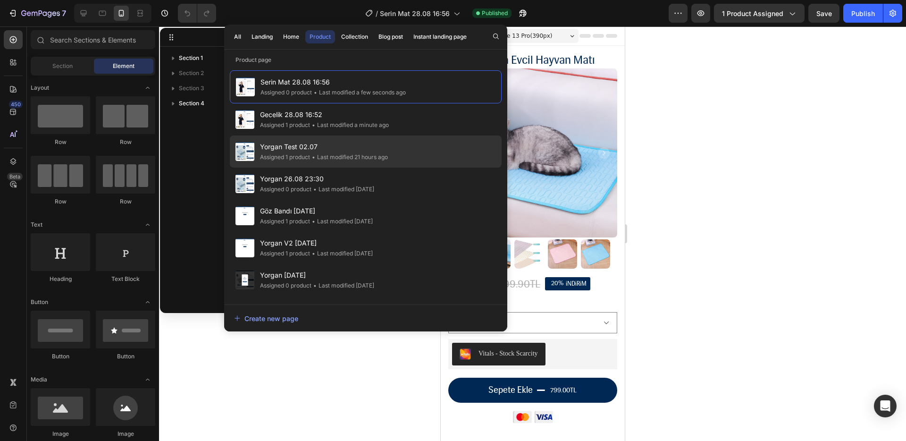
click at [363, 153] on div "• Last modified 21 hours ago" at bounding box center [349, 156] width 78 height 9
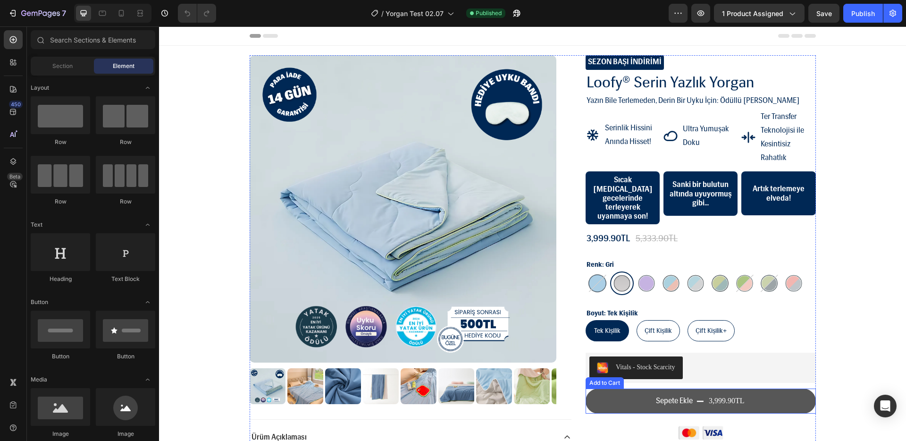
click at [701, 391] on button "Sepete Ekle 3,999.90TL" at bounding box center [701, 400] width 230 height 25
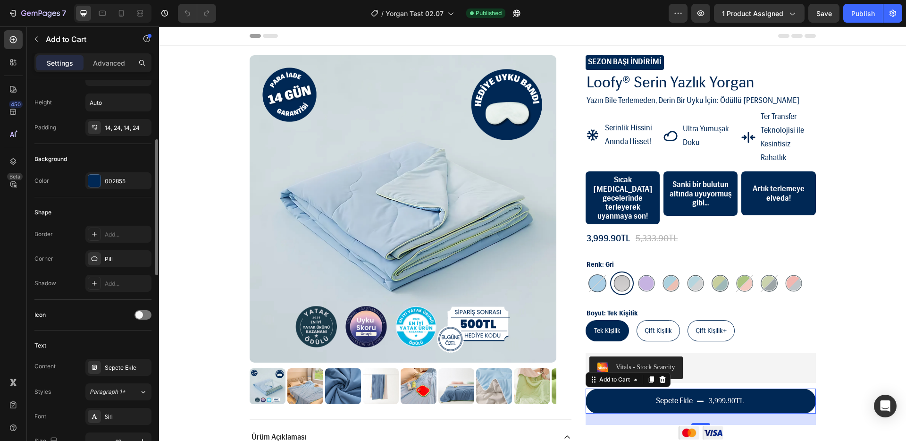
scroll to position [216, 0]
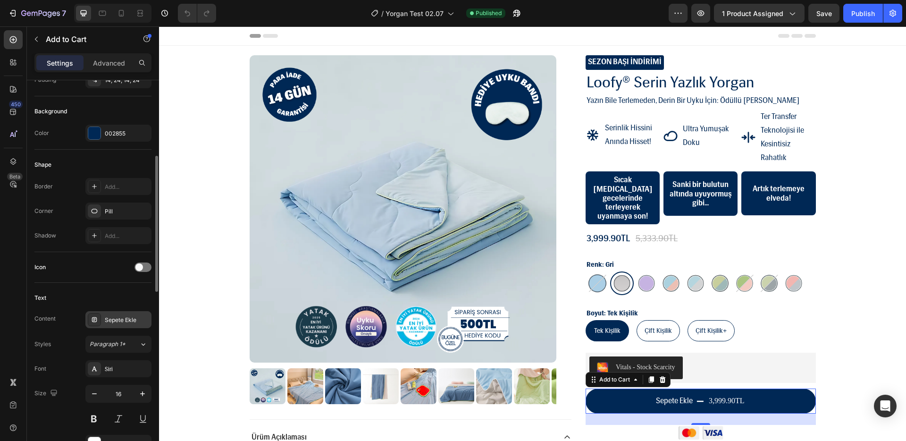
click at [132, 318] on div "Sepete Ekle" at bounding box center [127, 320] width 44 height 8
click at [108, 298] on div "Text" at bounding box center [92, 297] width 117 height 15
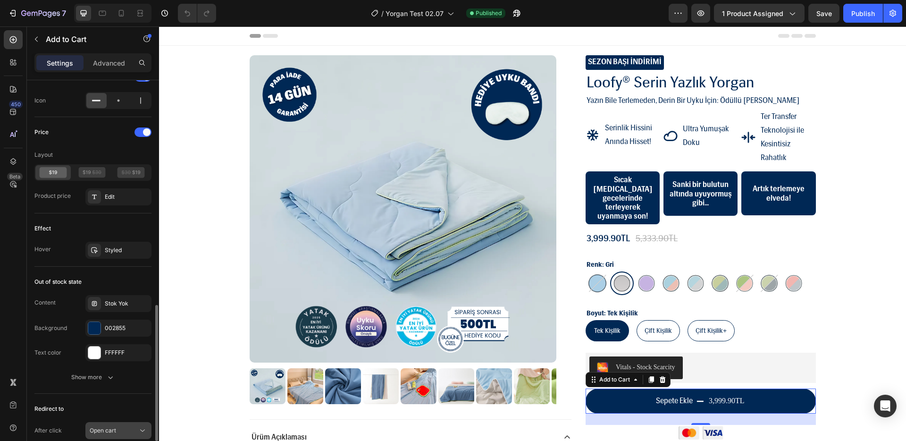
scroll to position [714, 0]
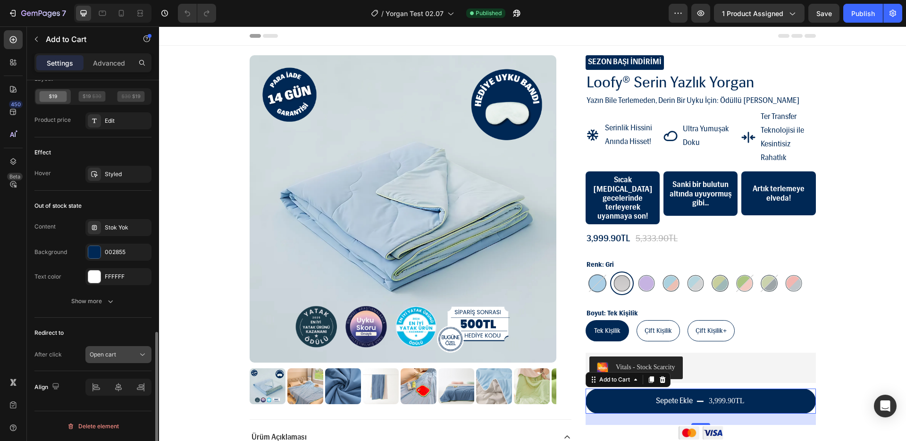
click at [129, 354] on div "Open cart" at bounding box center [114, 354] width 48 height 8
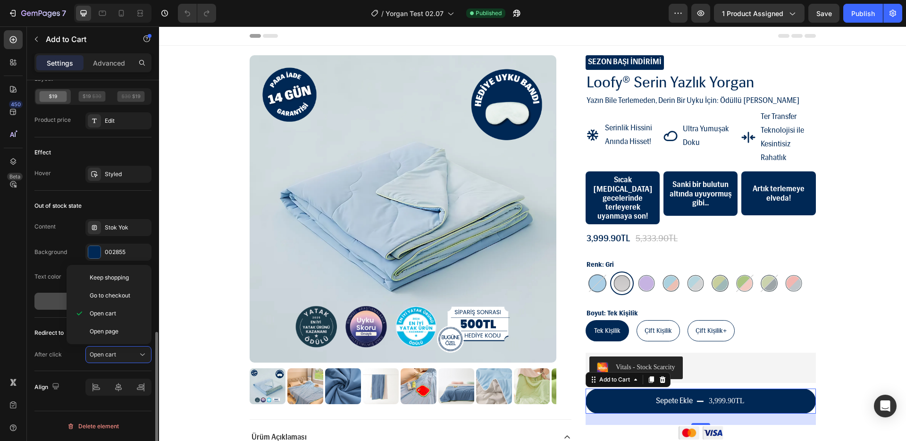
click at [51, 301] on button "Show more" at bounding box center [92, 301] width 117 height 17
